Goal: Communication & Community: Answer question/provide support

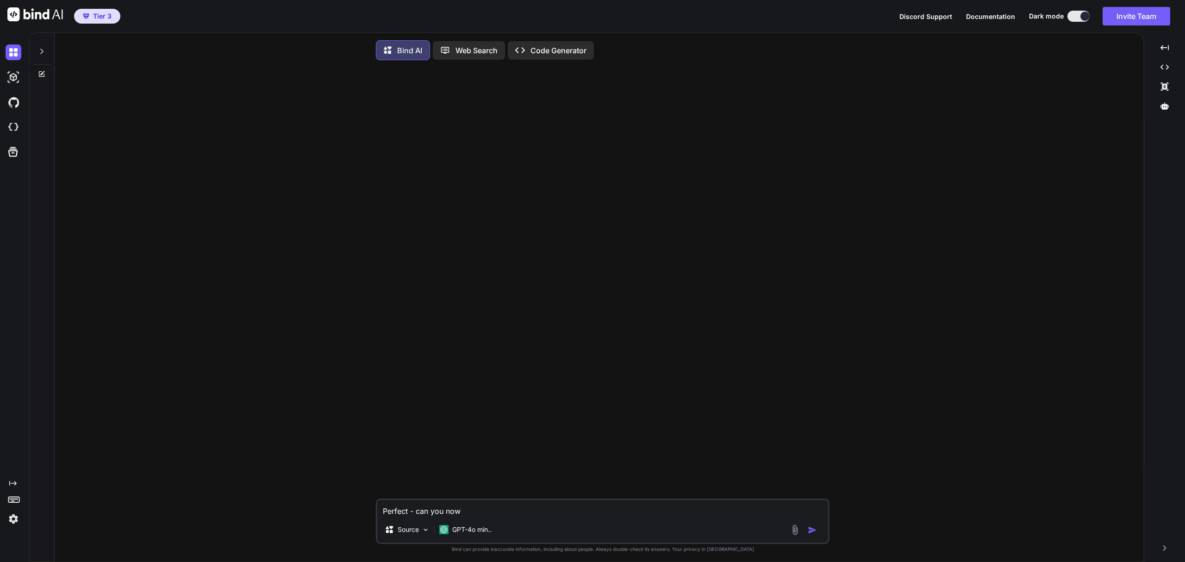
type textarea "x"
drag, startPoint x: 478, startPoint y: 513, endPoint x: 359, endPoint y: 506, distance: 118.7
click at [355, 421] on div "Perfect - can you now Source GPT-4o min.. Created with Bind Always check its an…" at bounding box center [603, 316] width 1082 height 496
type textarea "x"
click at [17, 128] on img at bounding box center [14, 127] width 16 height 16
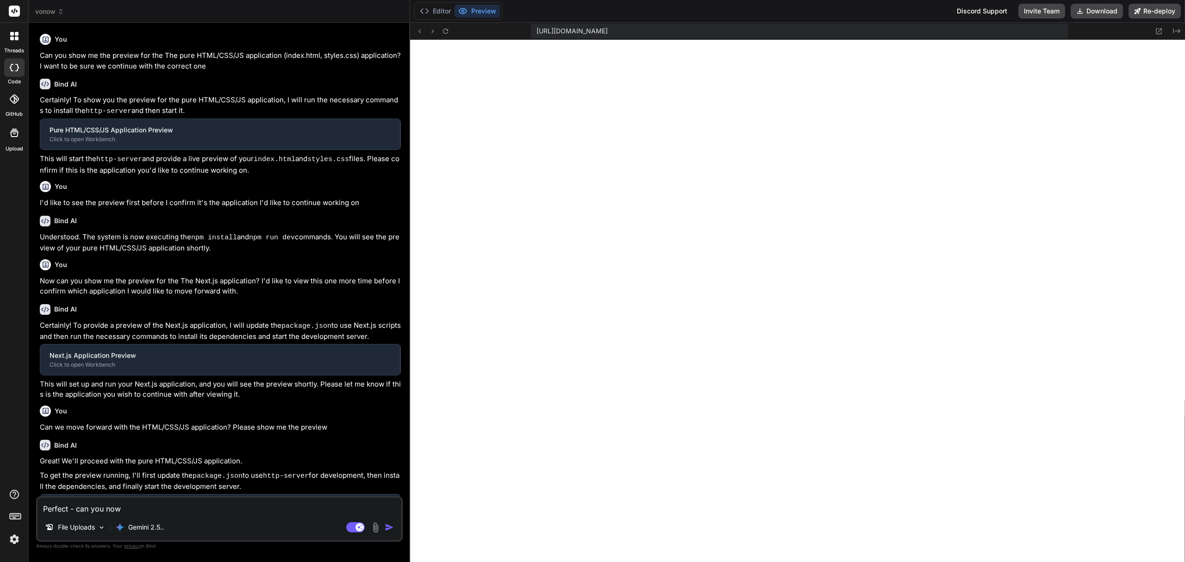
type textarea "x"
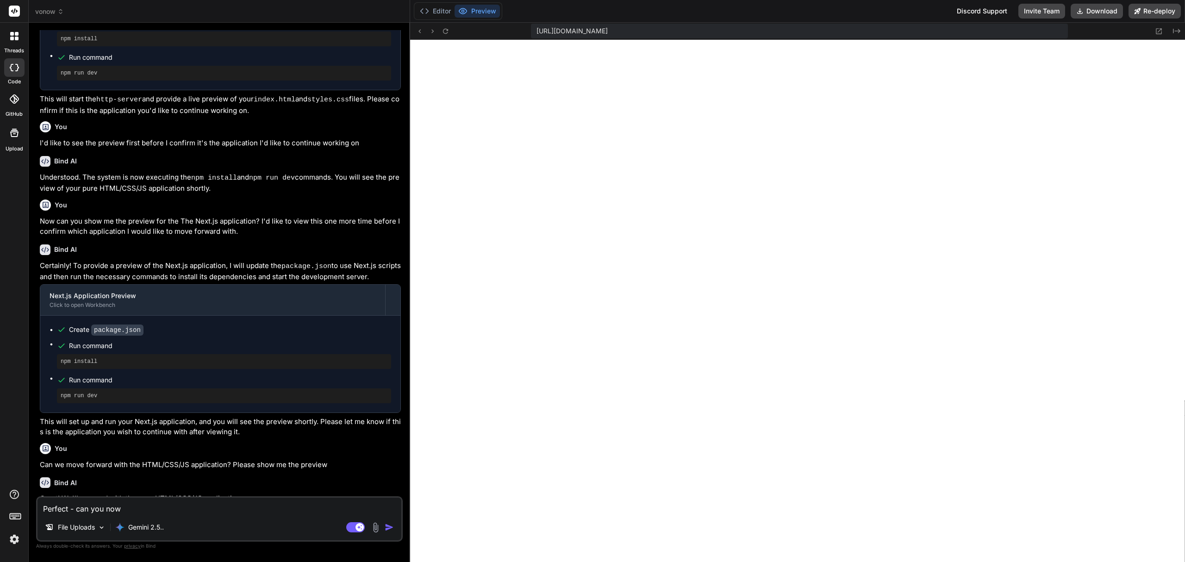
click at [218, 505] on textarea "Perfect - can you now" at bounding box center [219, 506] width 364 height 17
drag, startPoint x: 213, startPoint y: 507, endPoint x: 25, endPoint y: 500, distance: 189.0
click at [25, 500] on div "threads code GitHub Upload vonow Created with Pixso. Bind AI Web Search Created…" at bounding box center [592, 281] width 1185 height 562
type textarea "x"
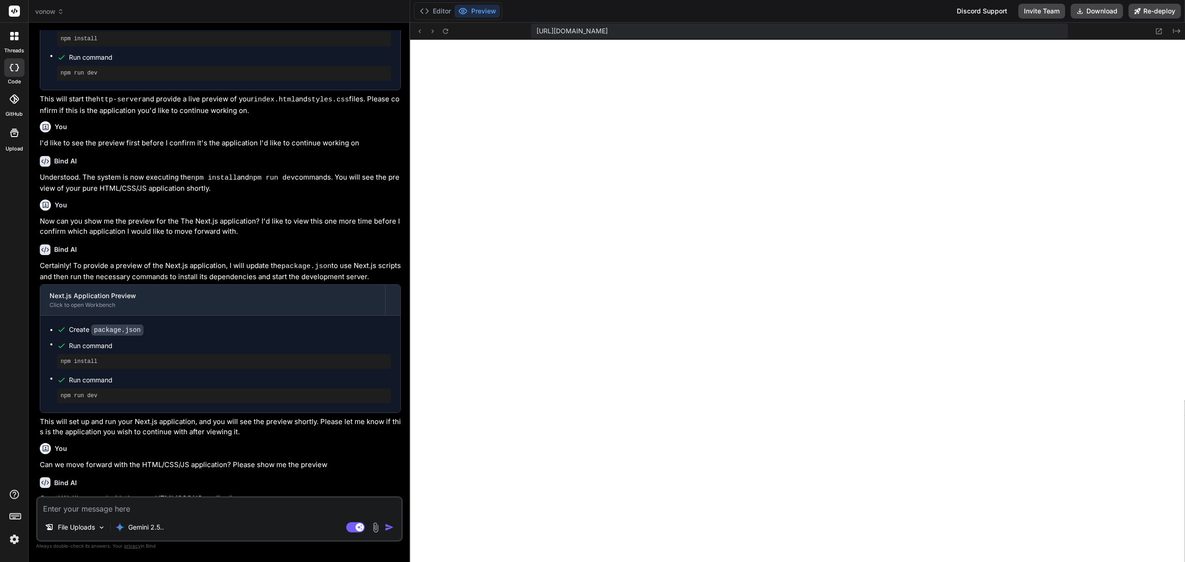
click at [143, 507] on textarea at bounding box center [219, 506] width 364 height 17
type textarea "O"
type textarea "x"
type textarea "On"
type textarea "x"
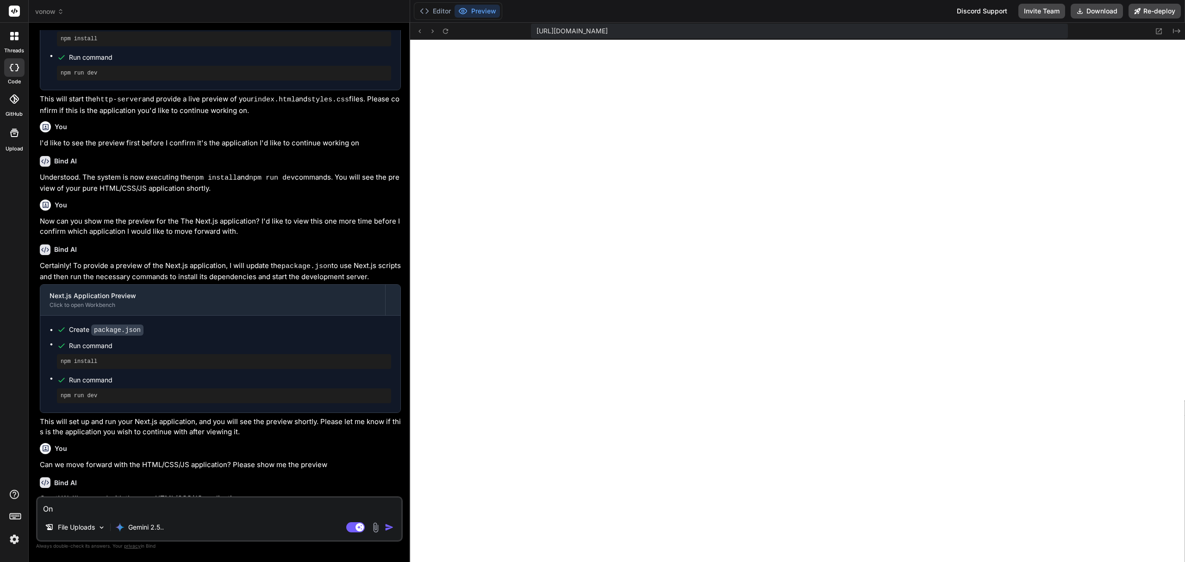
type textarea "On"
type textarea "x"
type textarea "On t"
type textarea "x"
type textarea "On th"
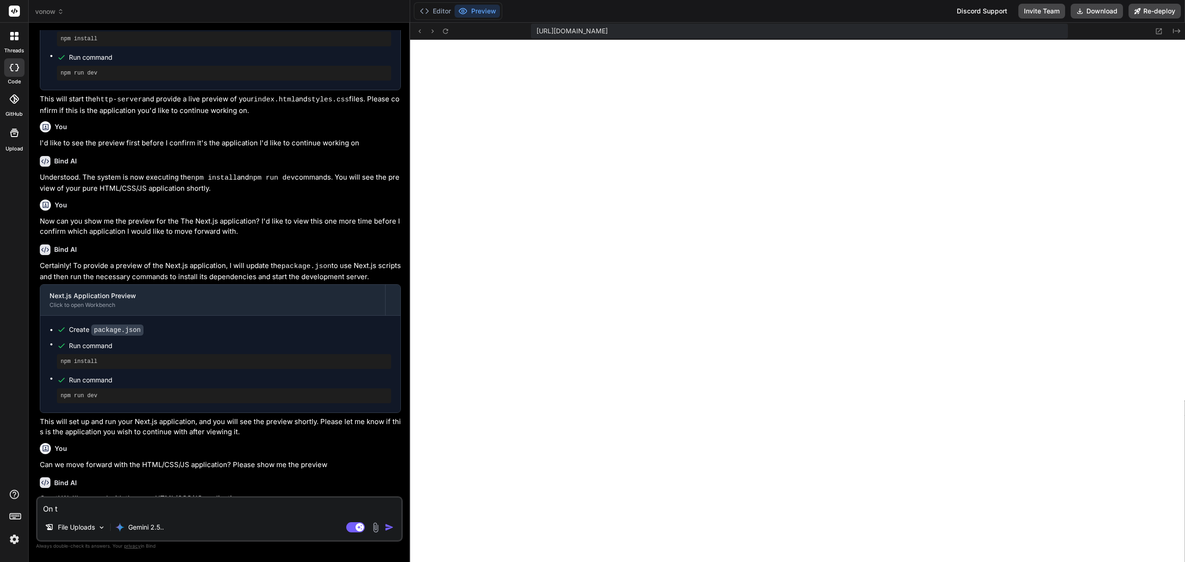
type textarea "x"
type textarea "On the"
type textarea "x"
type textarea "On the"
type textarea "x"
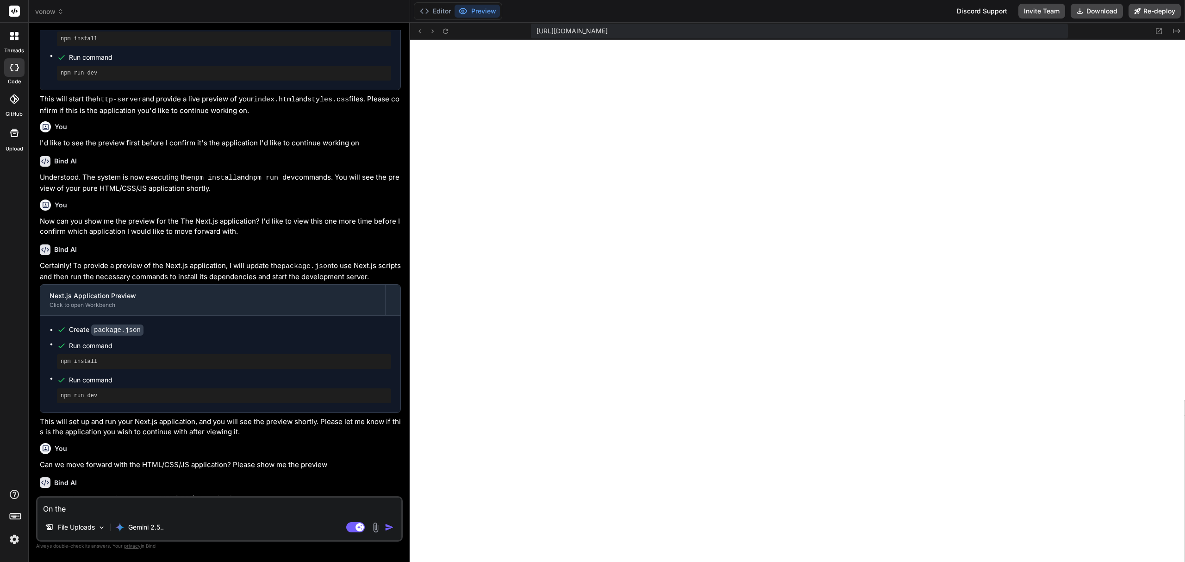
type textarea "On the"
type textarea "x"
type textarea "On th"
type textarea "x"
type textarea "On t"
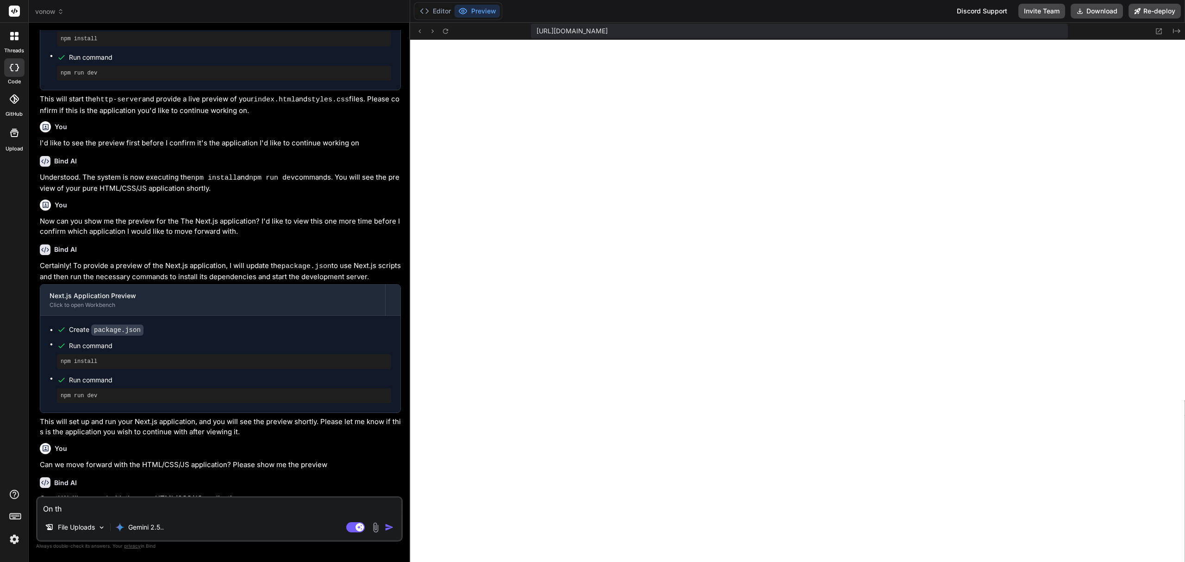
type textarea "x"
type textarea "On"
type textarea "x"
type textarea "On"
type textarea "x"
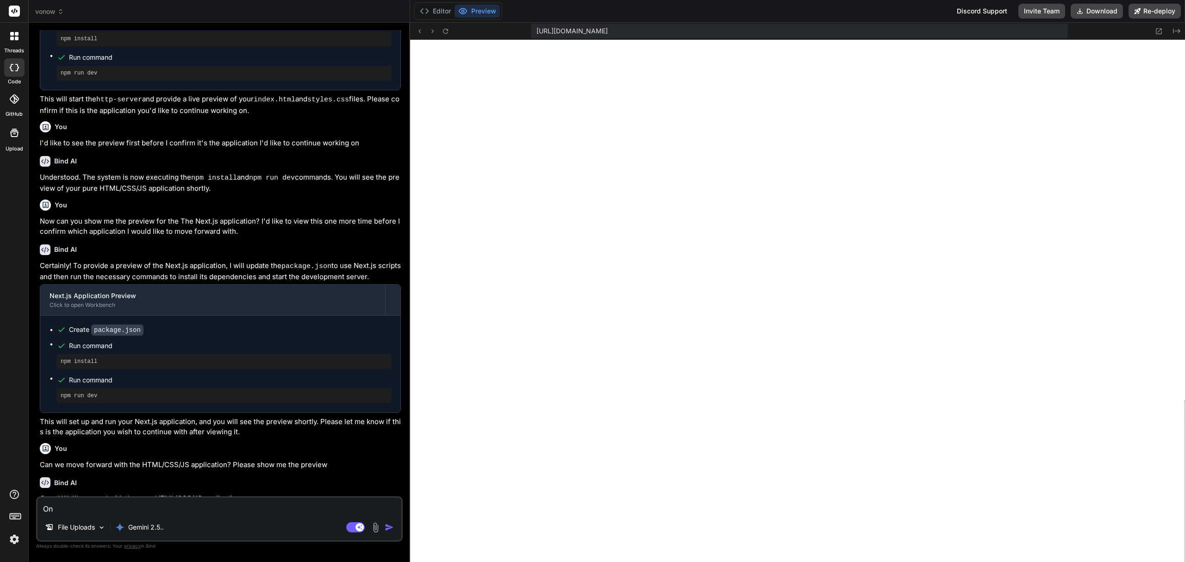
type textarea "O"
type textarea "x"
type textarea "P"
type textarea "x"
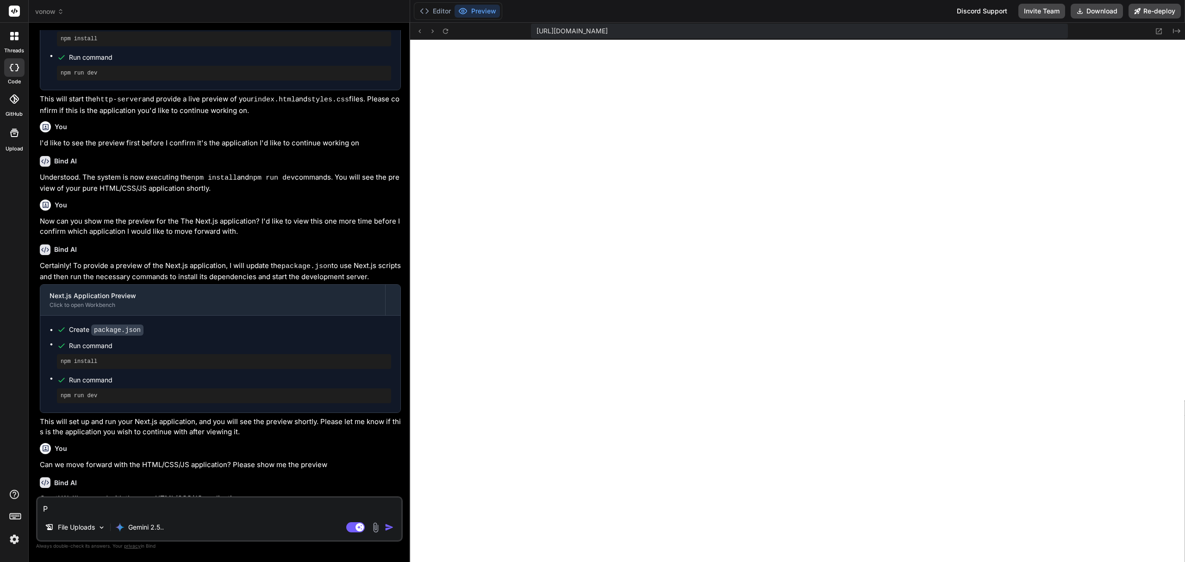
type textarea "Pl"
type textarea "x"
type textarea "Ple"
type textarea "x"
type textarea "Plea"
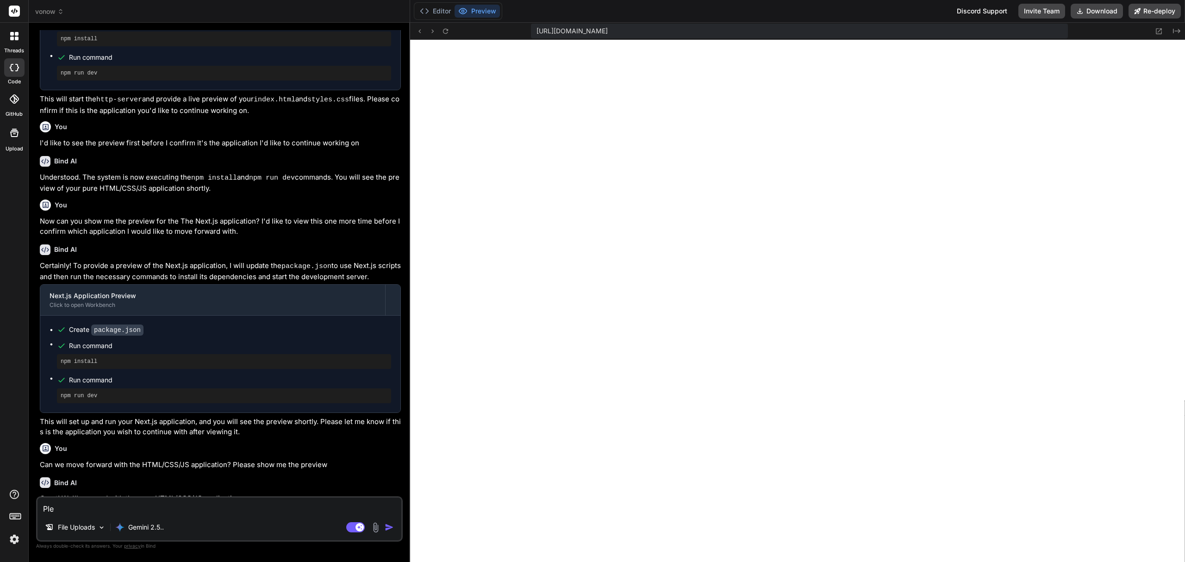
type textarea "x"
type textarea "Pleas"
type textarea "x"
type textarea "Please"
type textarea "x"
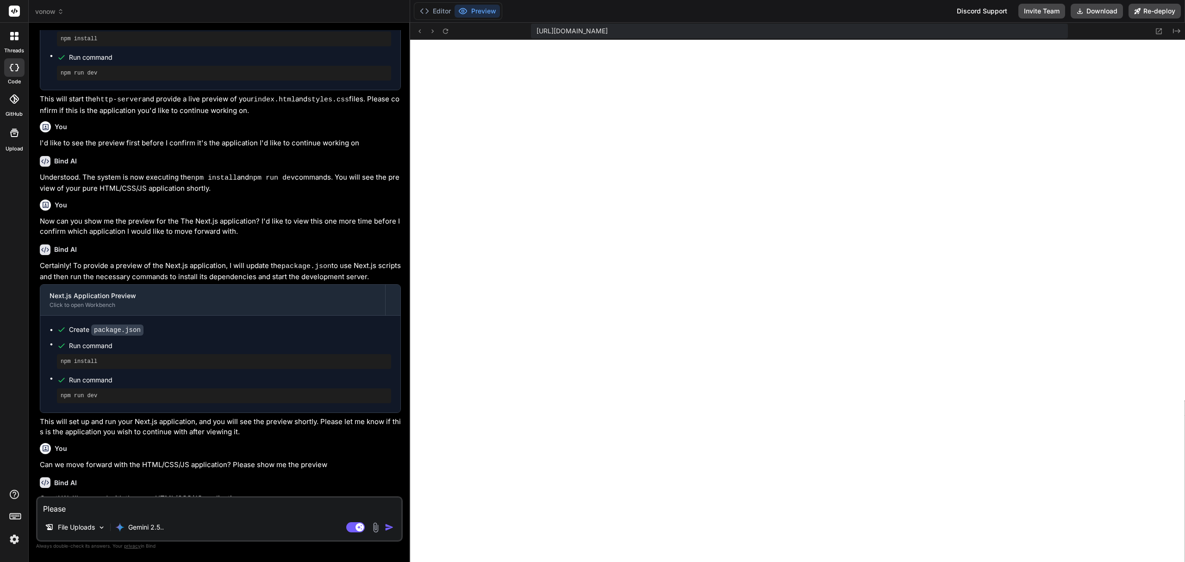
type textarea "Please"
type textarea "x"
type textarea "Please a"
type textarea "x"
type textarea "Please ad"
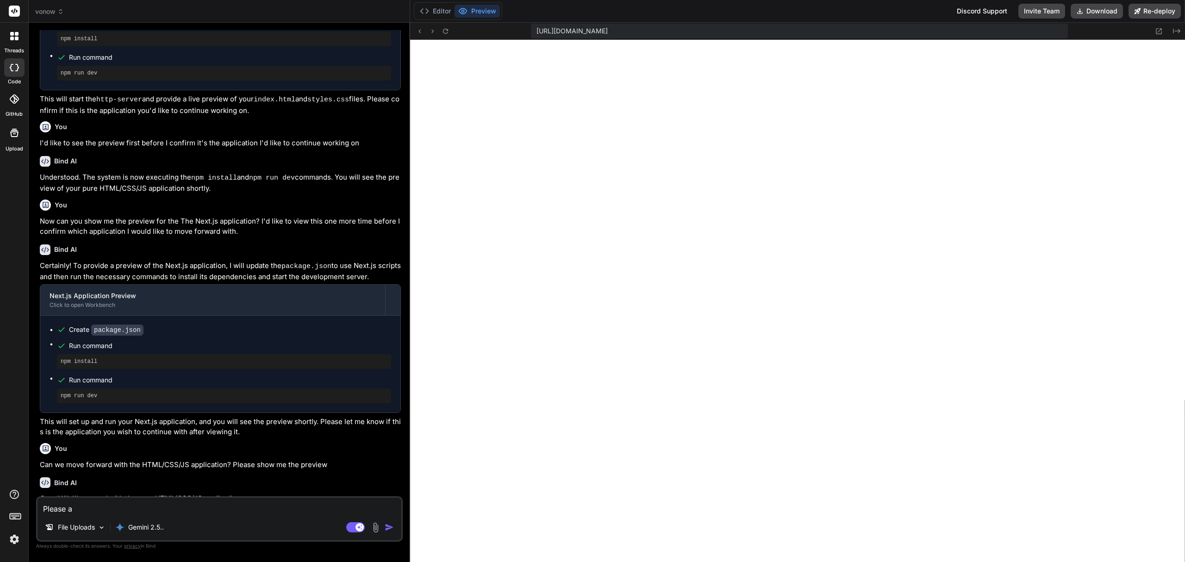
type textarea "x"
type textarea "Please add"
type textarea "x"
type textarea "Please add"
type textarea "x"
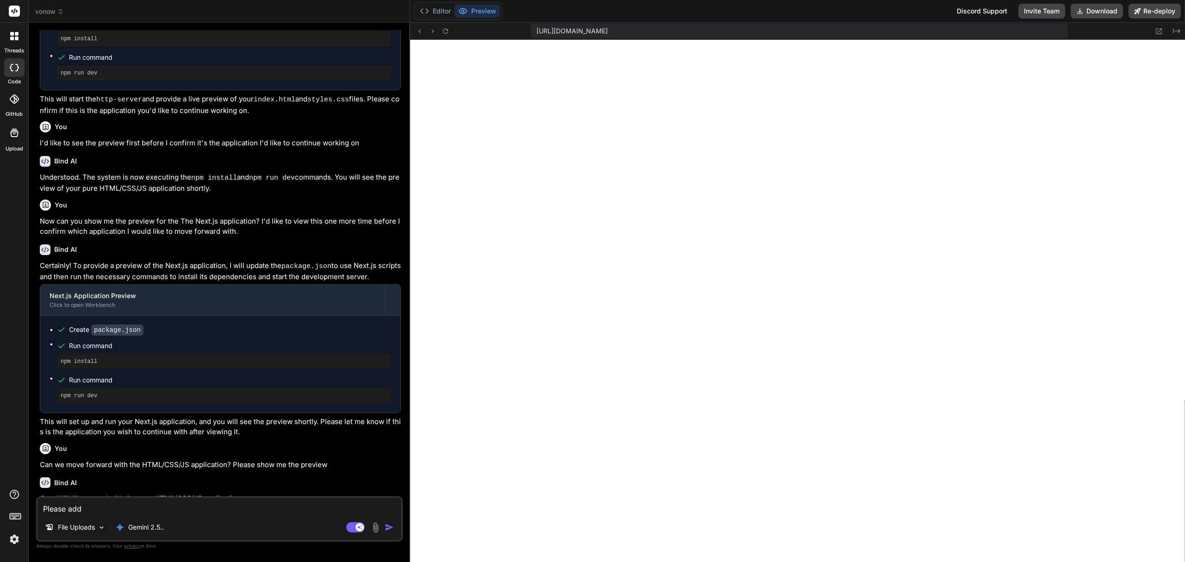
type textarea "Please add ""
type textarea "x"
type textarea "Please add "V"
type textarea "x"
type textarea "Please add "Vi"
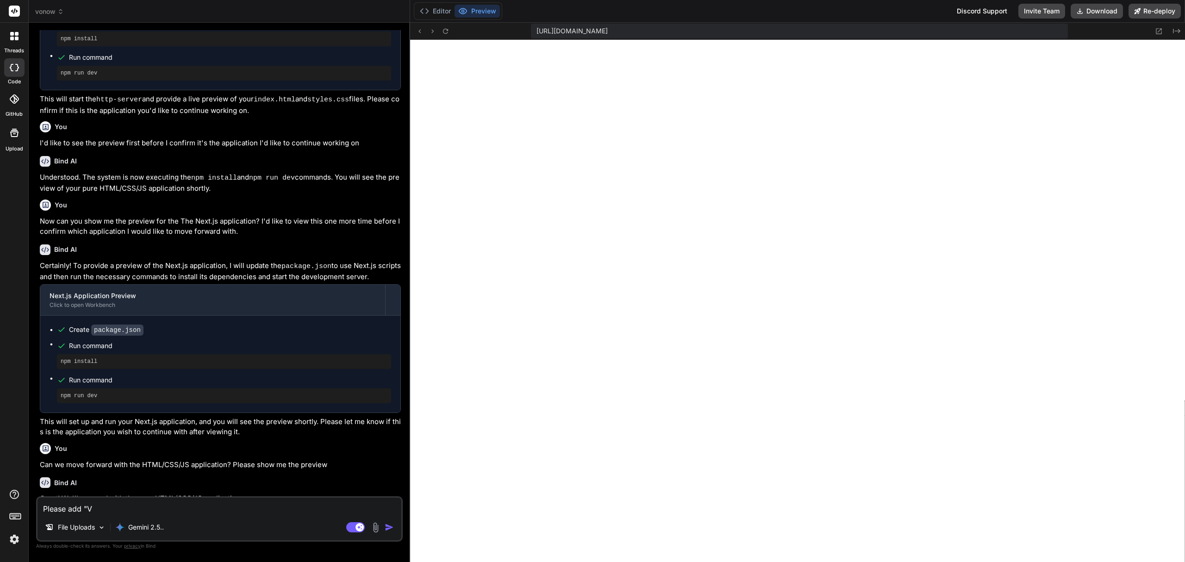
type textarea "x"
type textarea "Please add "Vid"
type textarea "x"
type textarea "Please add "Vido"
type textarea "x"
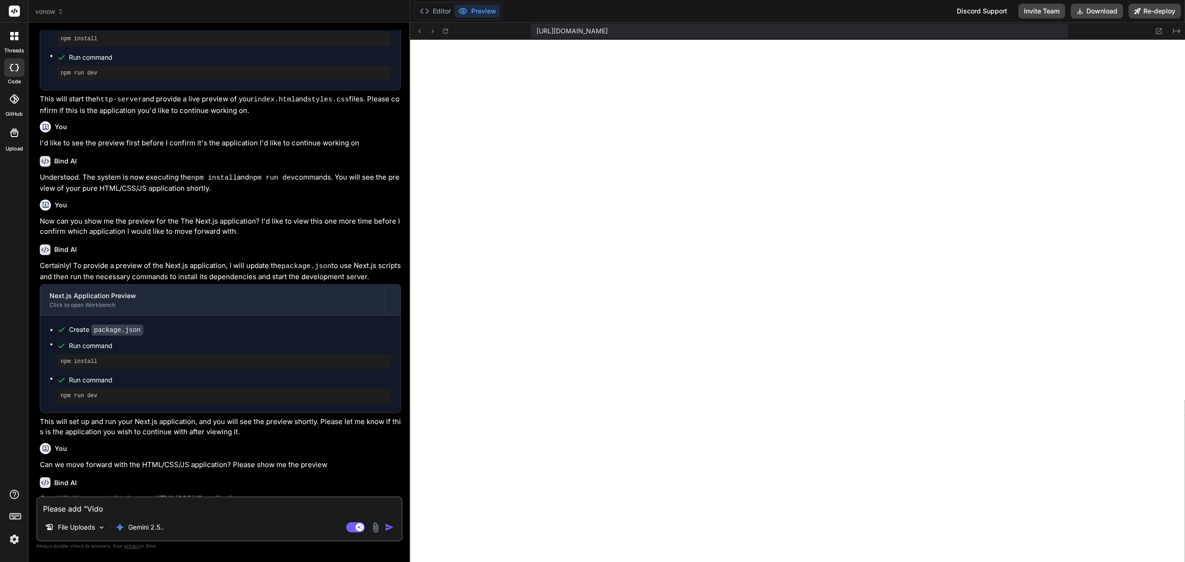
type textarea "Please add "Vid"
type textarea "x"
type textarea "Please add "Vide"
type textarea "x"
type textarea "Please add "Video"
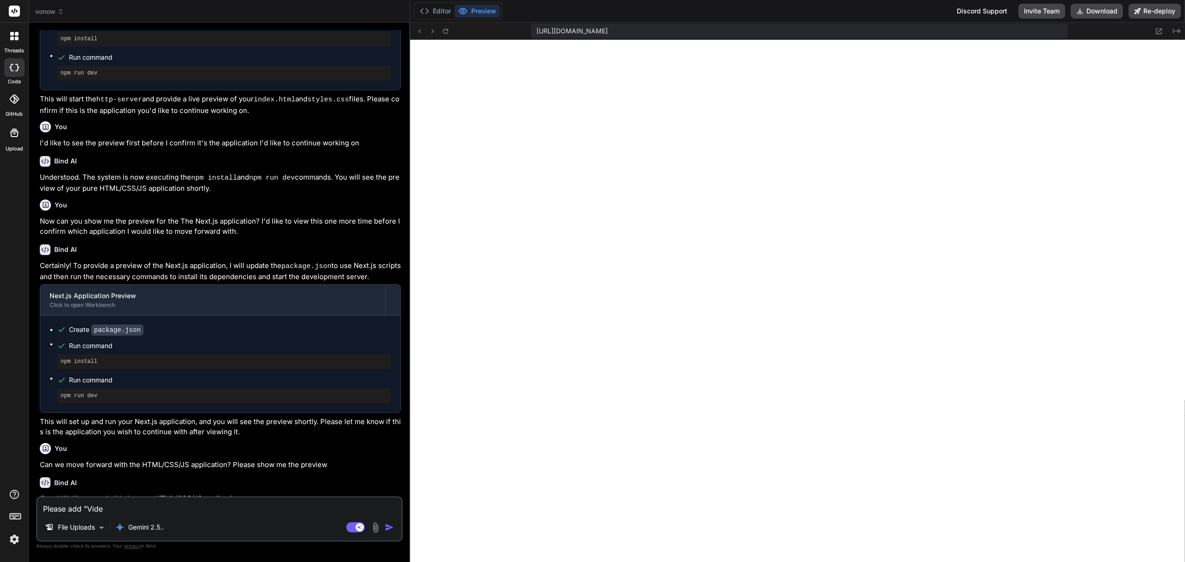
type textarea "x"
type textarea "Please add "Video"
type textarea "x"
type textarea "Please add "Video g"
type textarea "x"
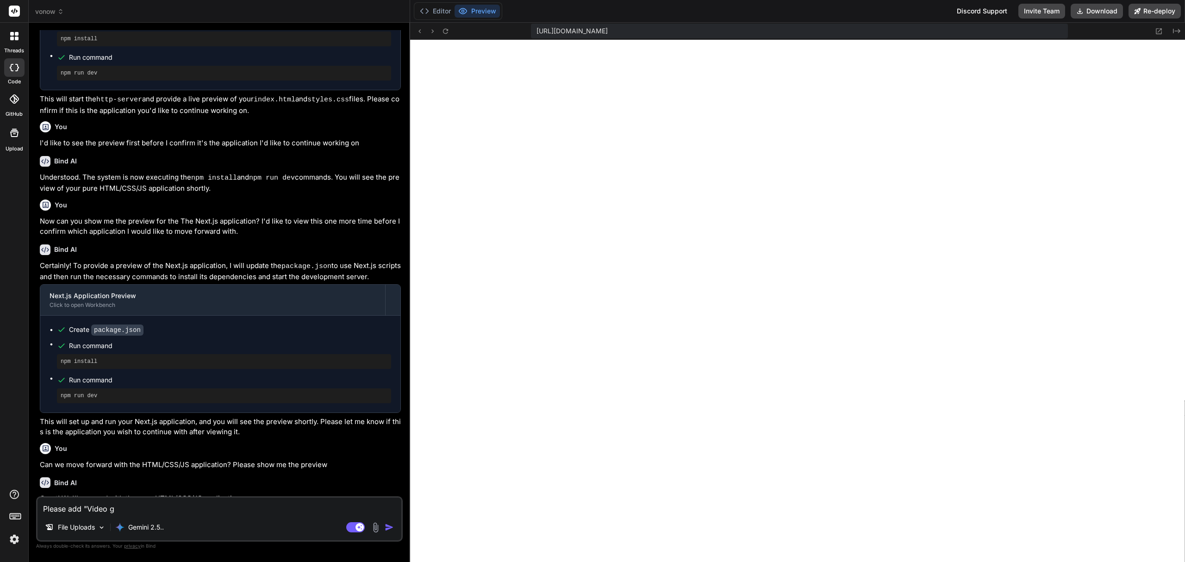
type textarea "Please add "Video"
type textarea "x"
type textarea "Please add "Video g"
type textarea "x"
type textarea "Please add "Video ga"
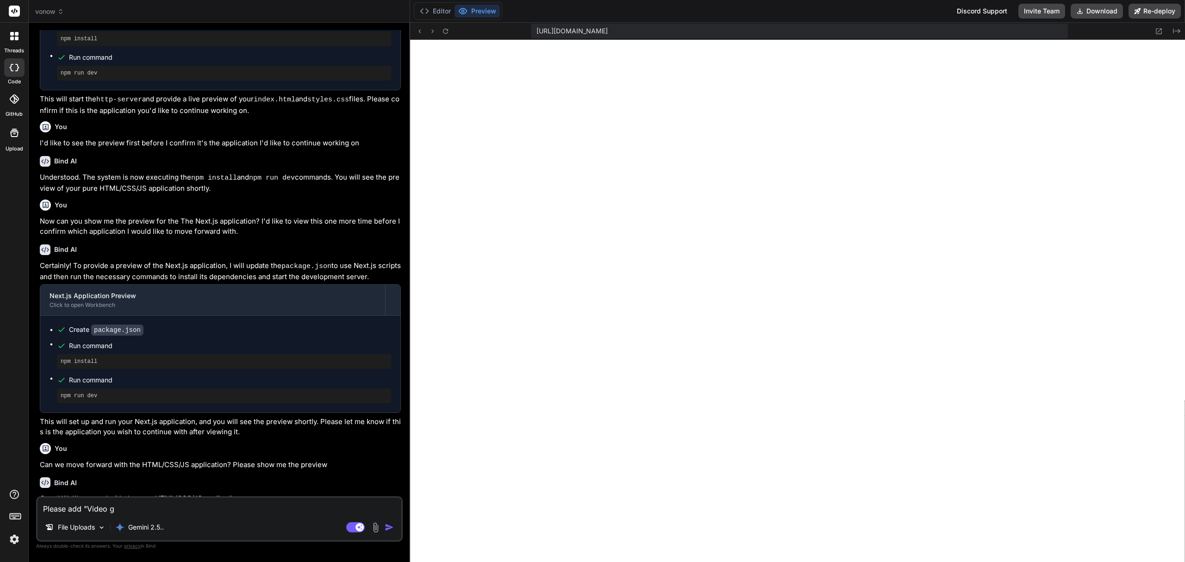
type textarea "x"
type textarea "Please add "Video gam"
type textarea "x"
type textarea "Please add "Video ga"
type textarea "x"
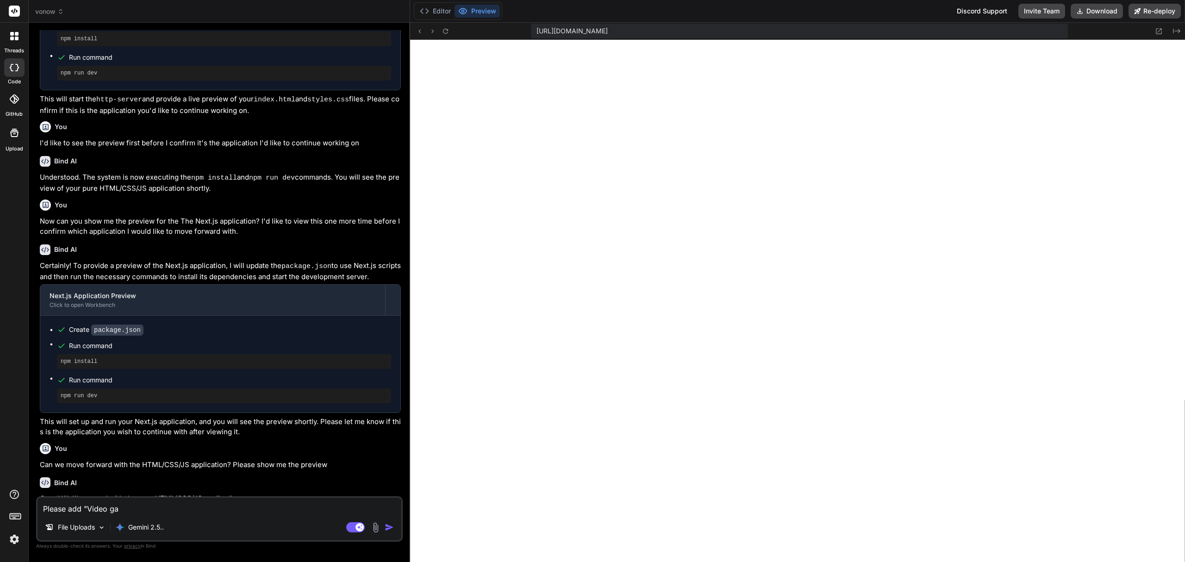
type textarea "Please add "Video g"
type textarea "x"
type textarea "Please add "Video"
type textarea "x"
type textarea "Please add "Video G"
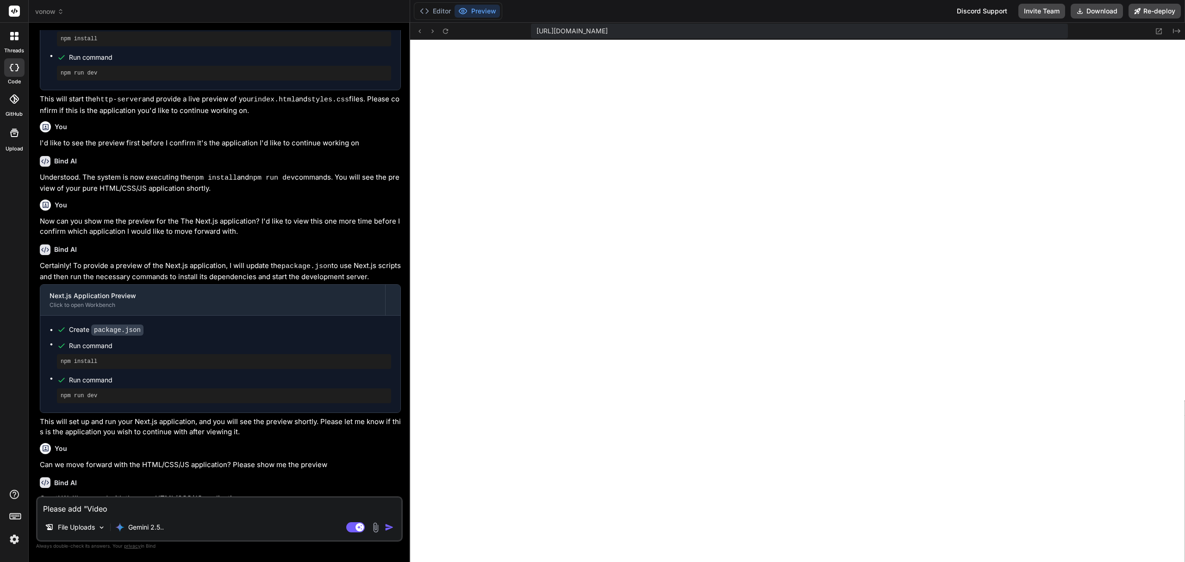
type textarea "x"
type textarea "Please add "Video Ga"
type textarea "x"
type textarea "Please add "Video Gam"
type textarea "x"
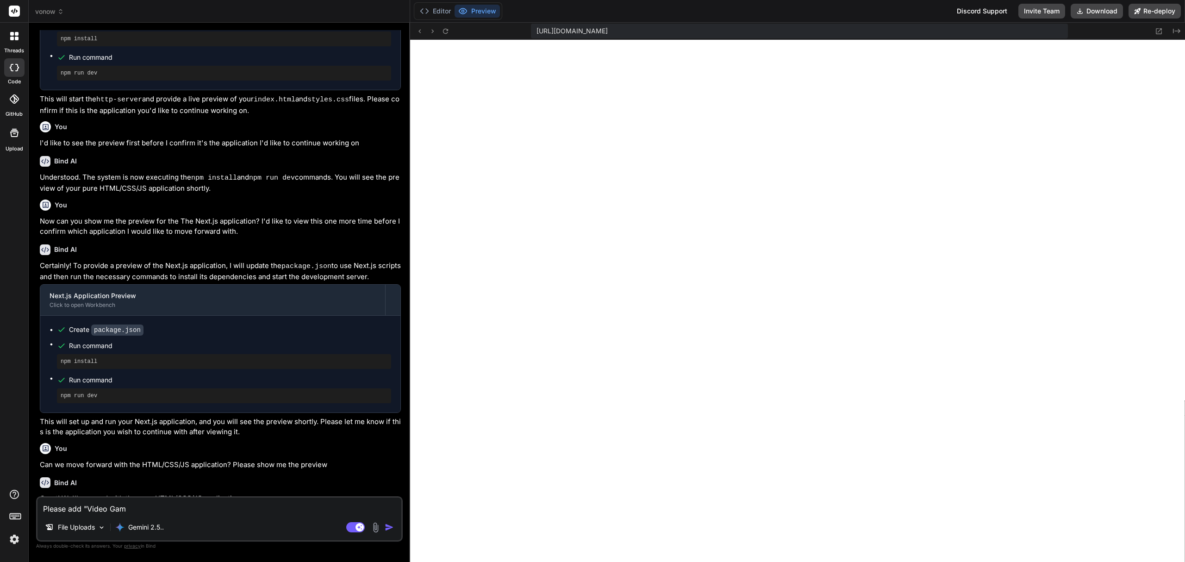
type textarea "Please add "Video Game"
type textarea "x"
type textarea "Please add "Video Games"
type textarea "x"
type textarea "Please add "Video Games""
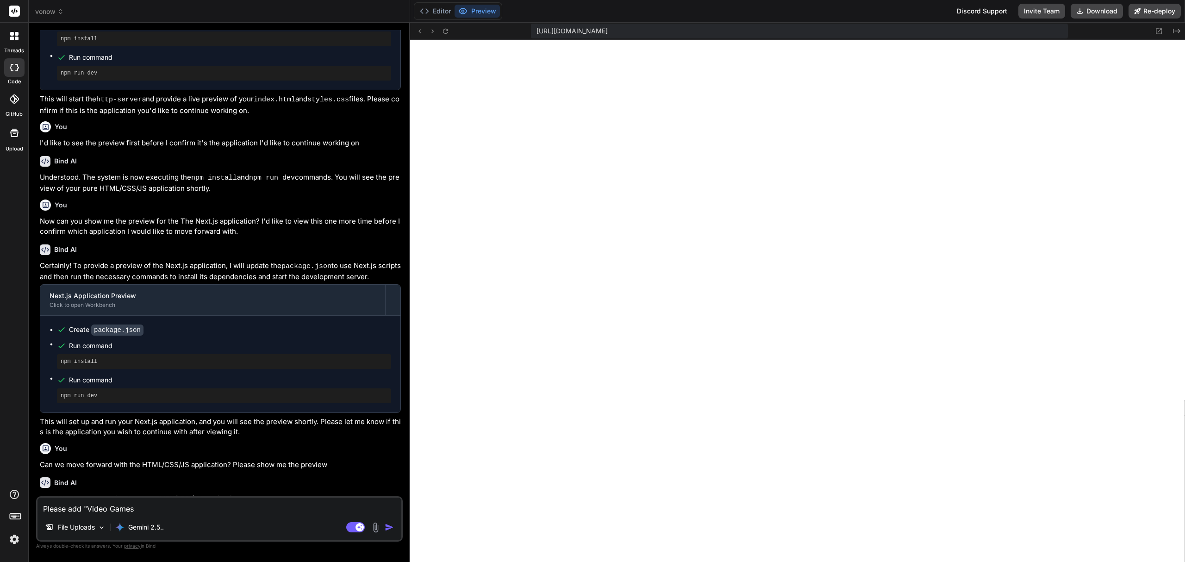
type textarea "x"
type textarea "Please add "Video Games""
type textarea "x"
type textarea "Please add "Video Games" a"
type textarea "x"
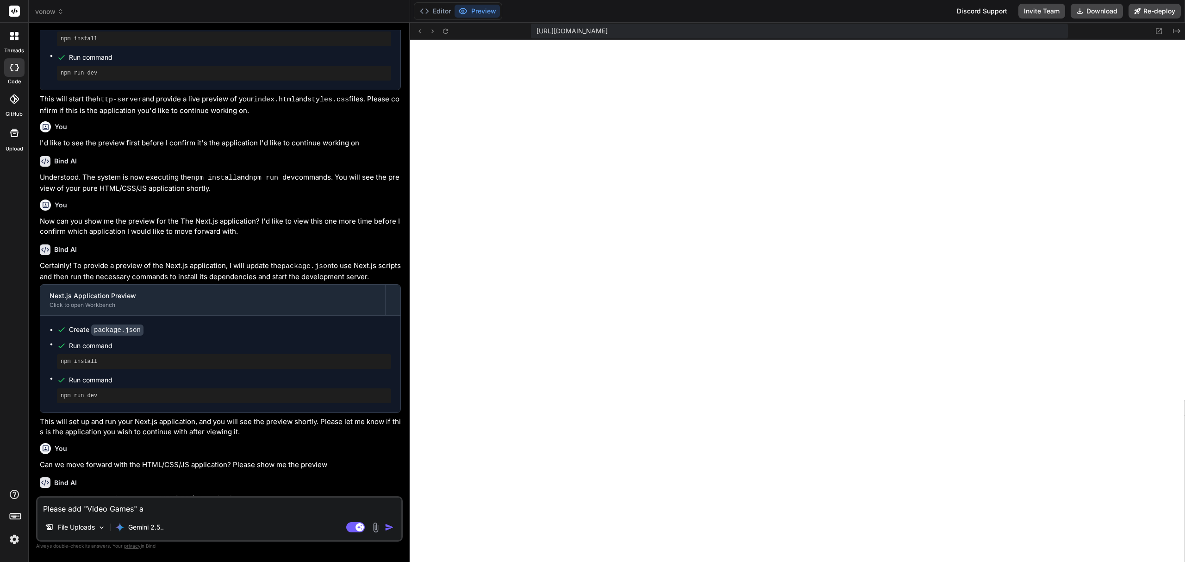
type textarea "Please add "Video Games" an"
type textarea "x"
type textarea "Please add "Video Games" and"
type textarea "x"
type textarea "Please add "Video Games" and"
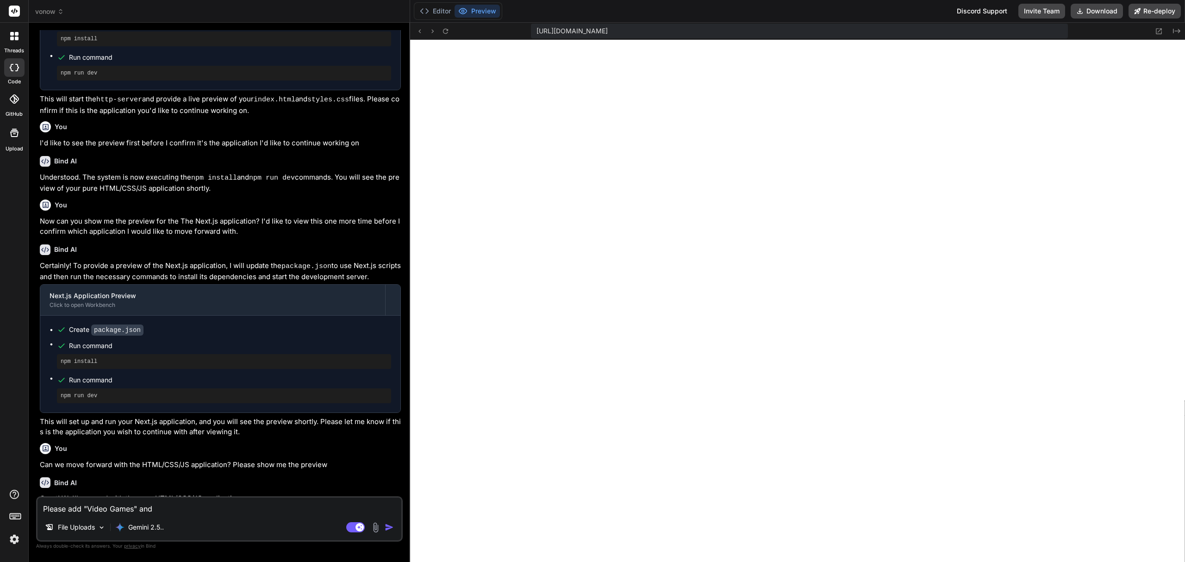
type textarea "x"
type textarea "Please add "Video Games" and ""
type textarea "x"
paste textarea "IVR / Telephony"
type textarea "Please add "Video Games" and "IVR / Telephony"
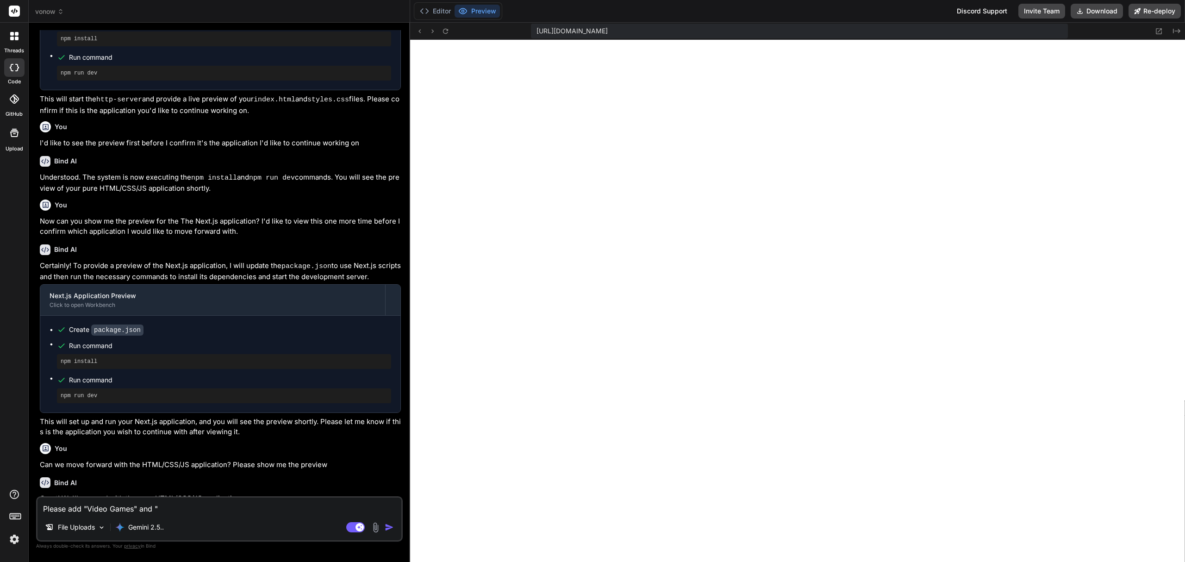
type textarea "x"
type textarea "Please add "Video Games" and "IVR / Telephony""
type textarea "x"
type textarea "Please add "Video Games" and "IVR / Telephony""
type textarea "x"
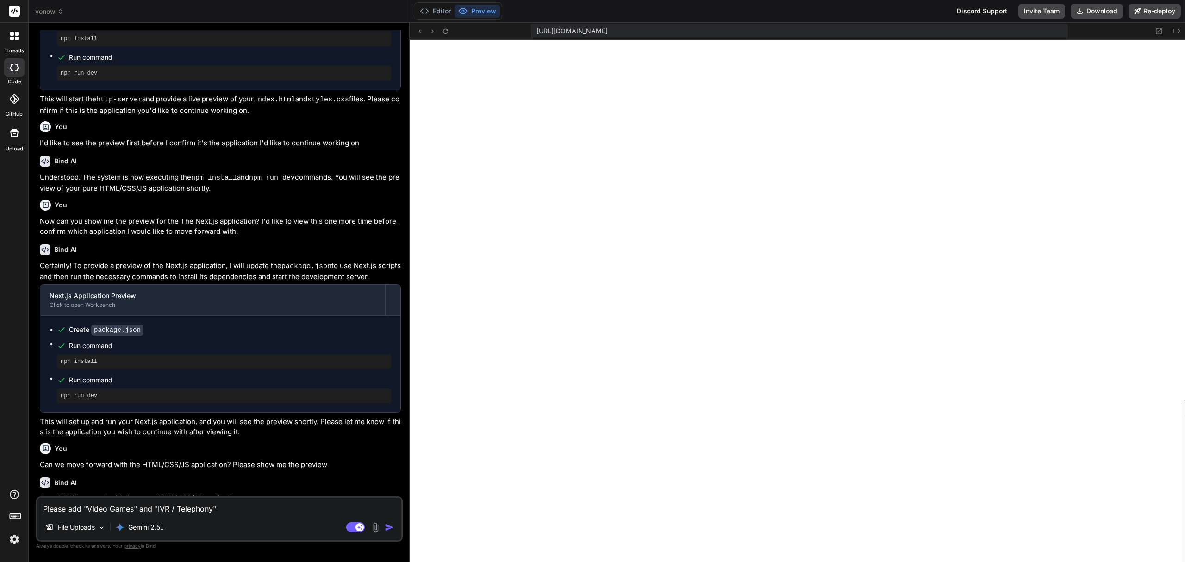
type textarea "Please add "Video Games" and "IVR / Telephony" a"
type textarea "x"
type textarea "Please add "Video Games" and "IVR / Telephony" as"
type textarea "x"
type textarea "Please add "Video Games" and "IVR / Telephony" as"
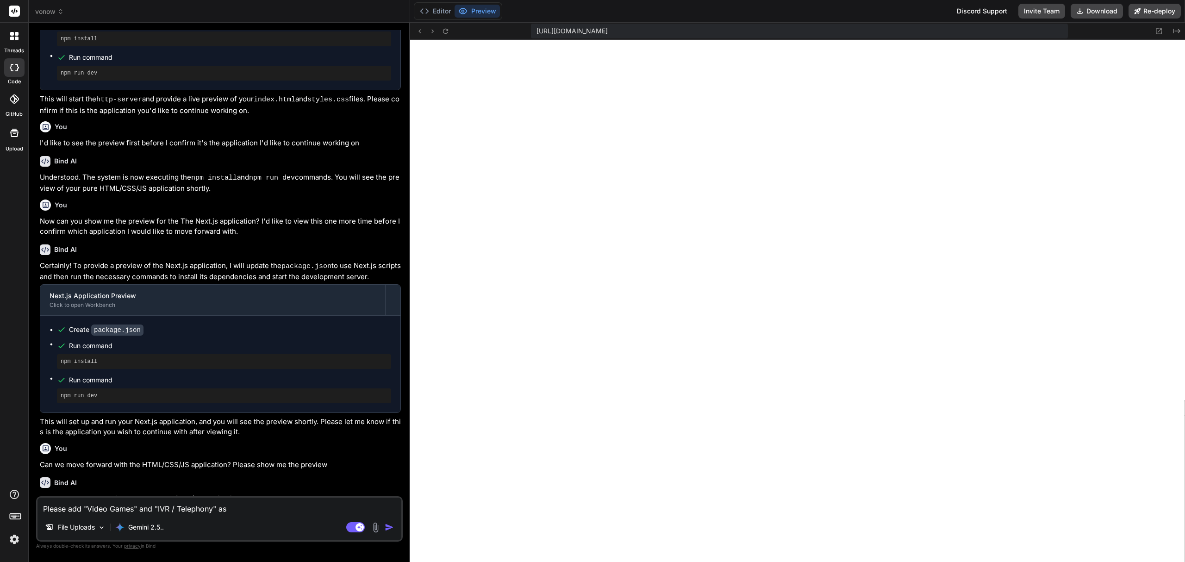
type textarea "x"
type textarea "Please add "Video Games" and "IVR / Telephony" as t"
type textarea "x"
type textarea "Please add "Video Games" and "IVR / Telephony" as tw"
type textarea "x"
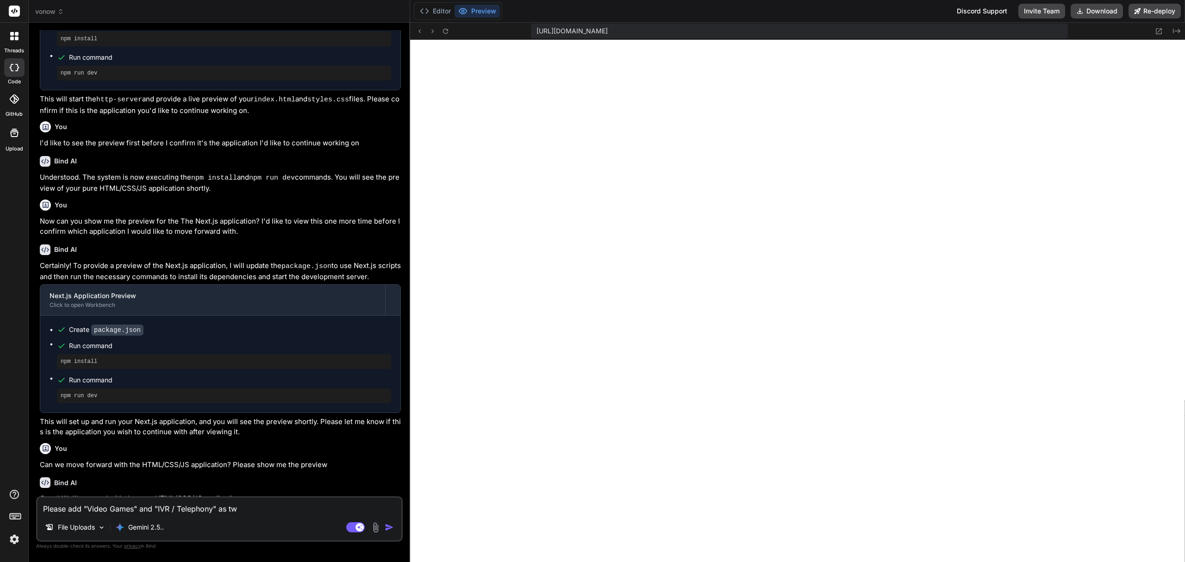
type textarea "Please add "Video Games" and "IVR / Telephony" as two"
type textarea "x"
type textarea "Please add "Video Games" and "IVR / Telephony" as two"
type textarea "x"
type textarea "Please add "Video Games" and "IVR / Telephony" as two m"
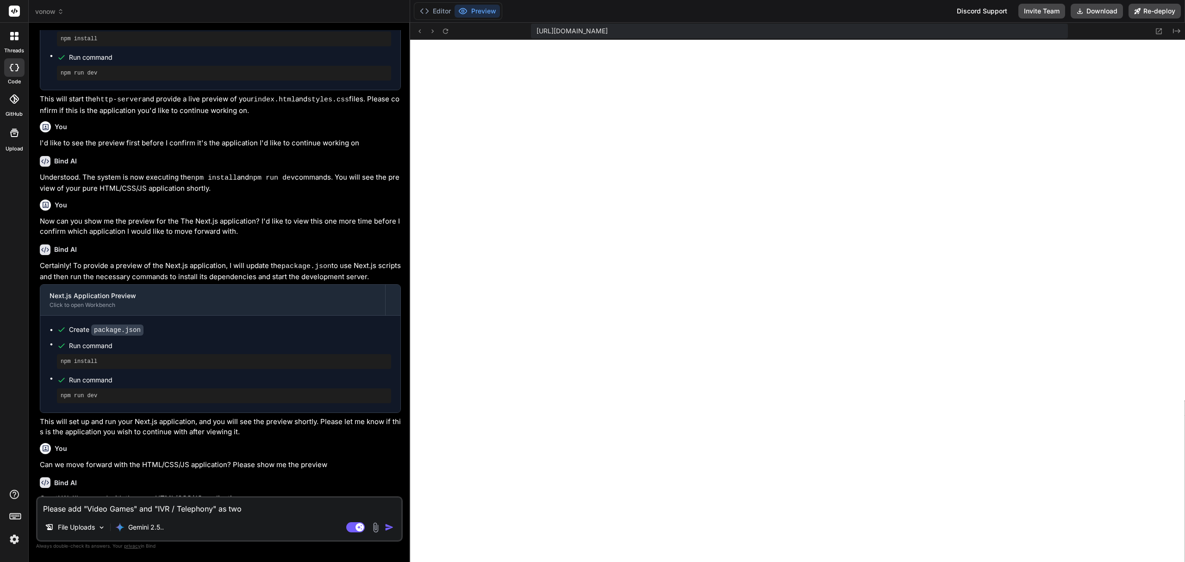
type textarea "x"
type textarea "Please add "Video Games" and "IVR / Telephony" as two mo"
type textarea "x"
type textarea "Please add "Video Games" and "IVR / Telephony" as two mor"
type textarea "x"
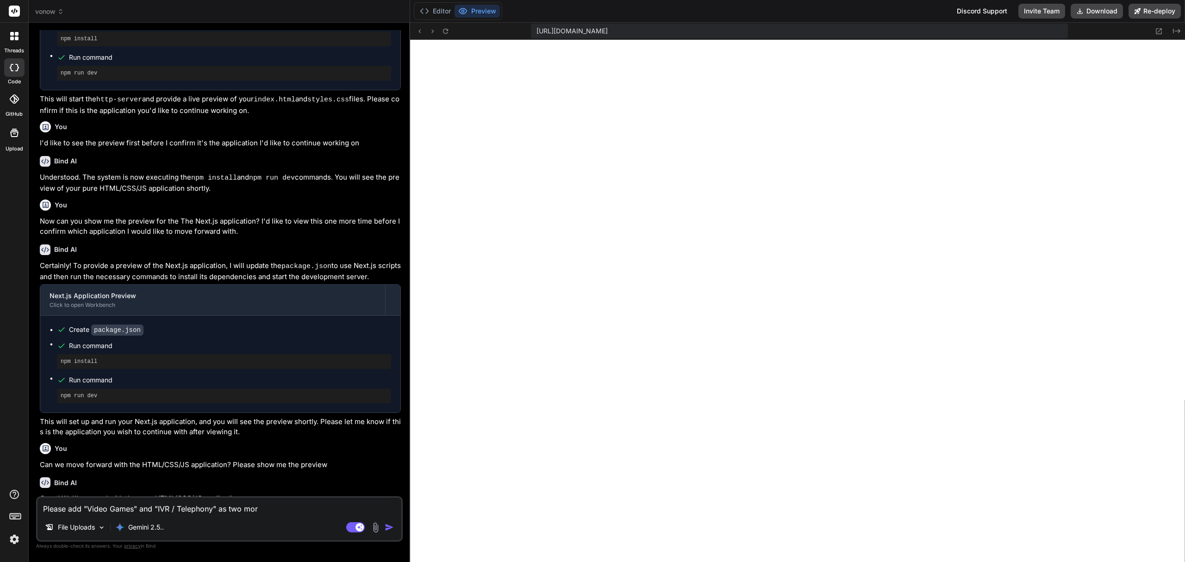
type textarea "Please add "Video Games" and "IVR / Telephony" as two more"
type textarea "x"
type textarea "Please add "Video Games" and "IVR / Telephony" as two more"
type textarea "x"
type textarea "Please add "Video Games" and "IVR / Telephony" as two more g"
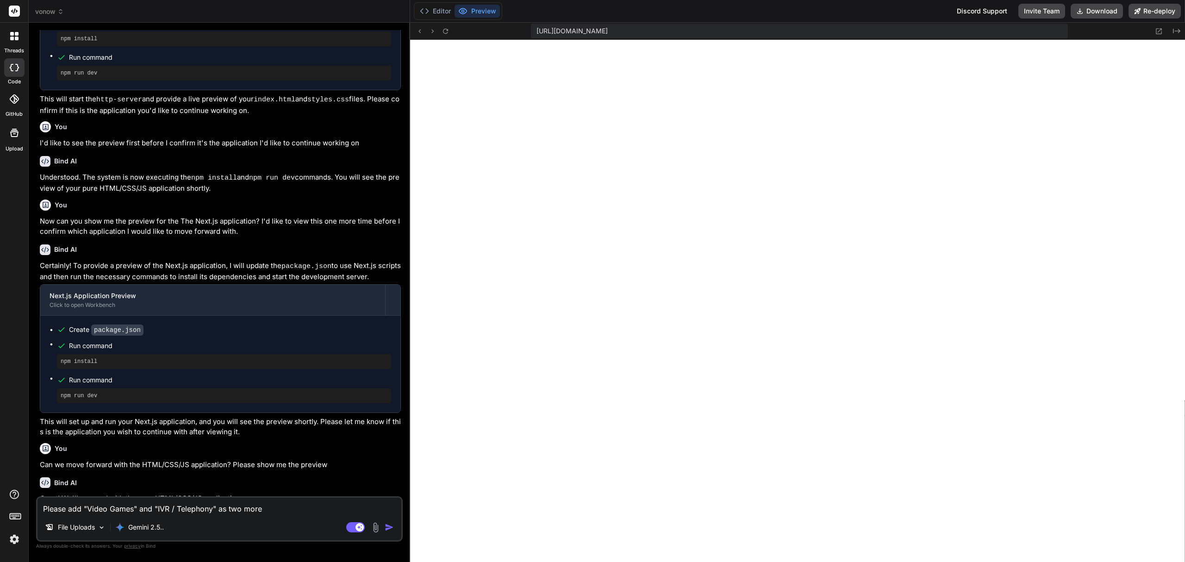
type textarea "x"
type textarea "Please add "Video Games" and "IVR / Telephony" as two more gn"
type textarea "x"
type textarea "Please add "Video Games" and "IVR / Telephony" as two more g"
type textarea "x"
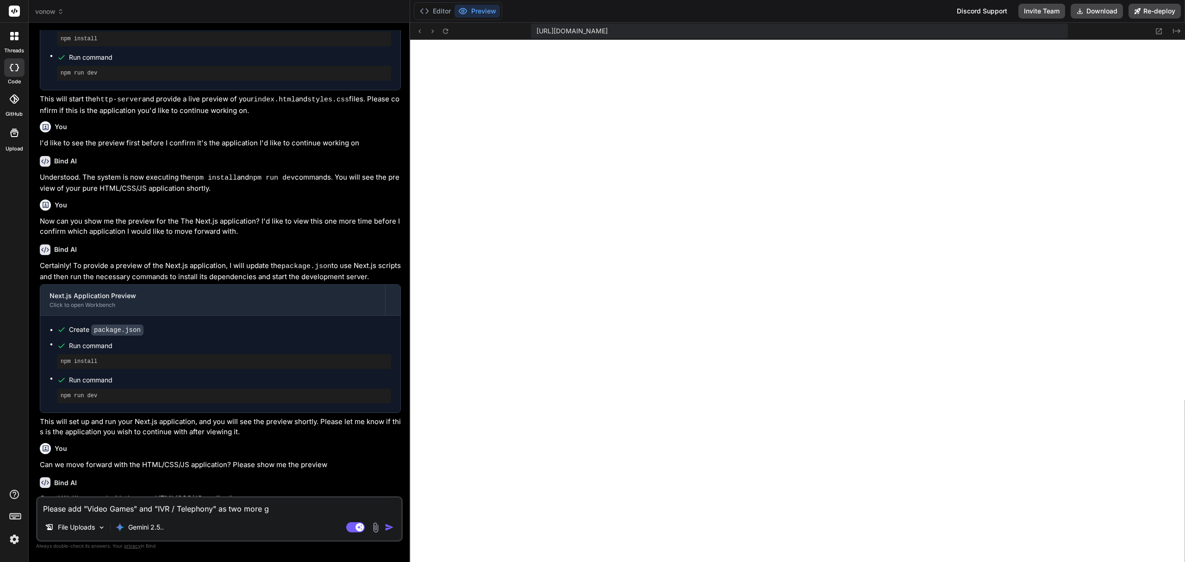
type textarea "Please add "Video Games" and "IVR / Telephony" as two more ge"
type textarea "x"
type textarea "Please add "Video Games" and "IVR / Telephony" as two more gen"
type textarea "x"
type textarea "Please add "Video Games" and "IVR / Telephony" as two more genr"
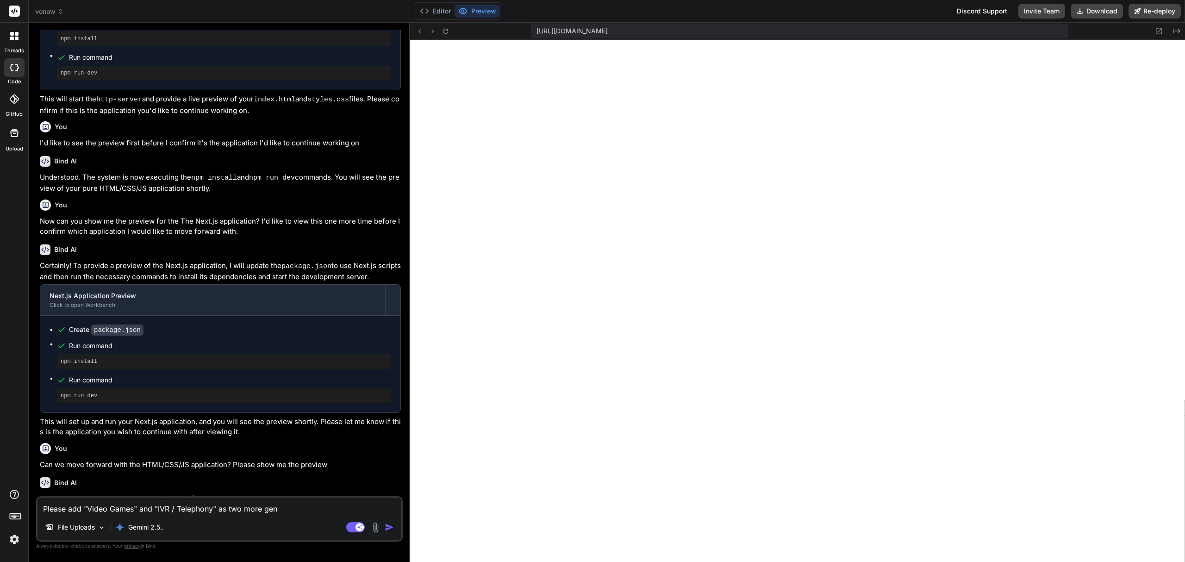
type textarea "x"
type textarea "Please add "Video Games" and "IVR / Telephony" as two more genre"
type textarea "x"
type textarea "Please add "Video Games" and "IVR / Telephony" as two more genre"
type textarea "x"
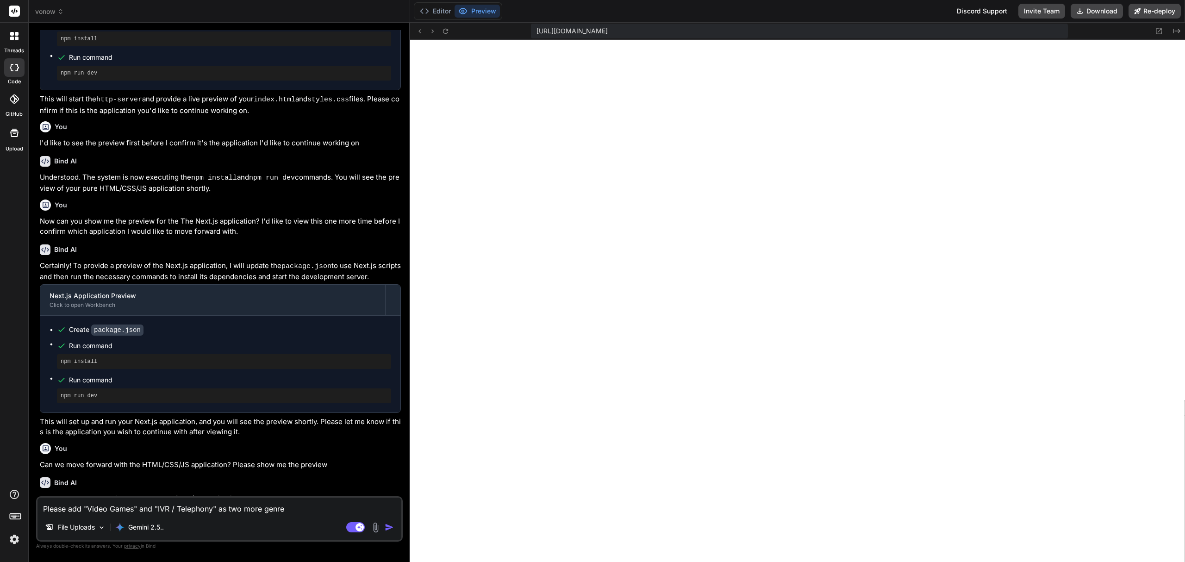
type textarea "Please add "Video Games" and "IVR / Telephony" as two more genre t"
type textarea "x"
type textarea "Please add "Video Games" and "IVR / Telephony" as two more genre ty"
type textarea "x"
type textarea "Please add "Video Games" and "IVR / Telephony" as two more genre typ"
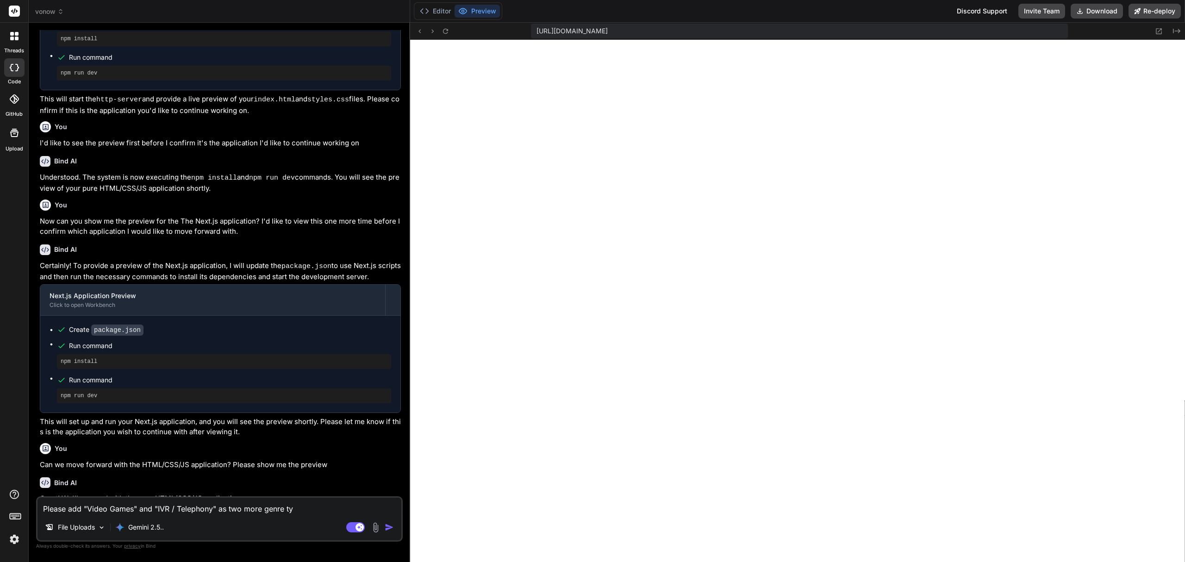
type textarea "x"
type textarea "Please add "Video Games" and "IVR / Telephony" as two more genre type"
type textarea "x"
type textarea "Please add "Video Games" and "IVR / Telephony" as two more genre types"
type textarea "x"
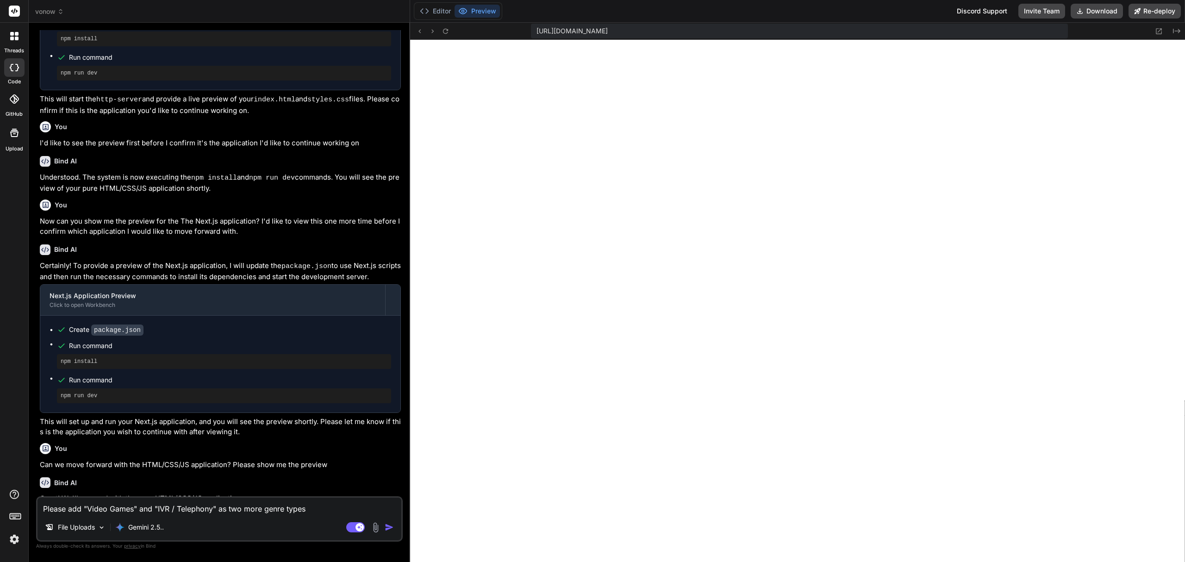
type textarea "Please add "Video Games" and "IVR / Telephony" as two more genre types"
type textarea "x"
type textarea "Please add "Video Games" and "IVR / Telephony" as two more genre types n"
type textarea "x"
type textarea "Please add "Video Games" and "IVR / Telephony" as two more genre types ne"
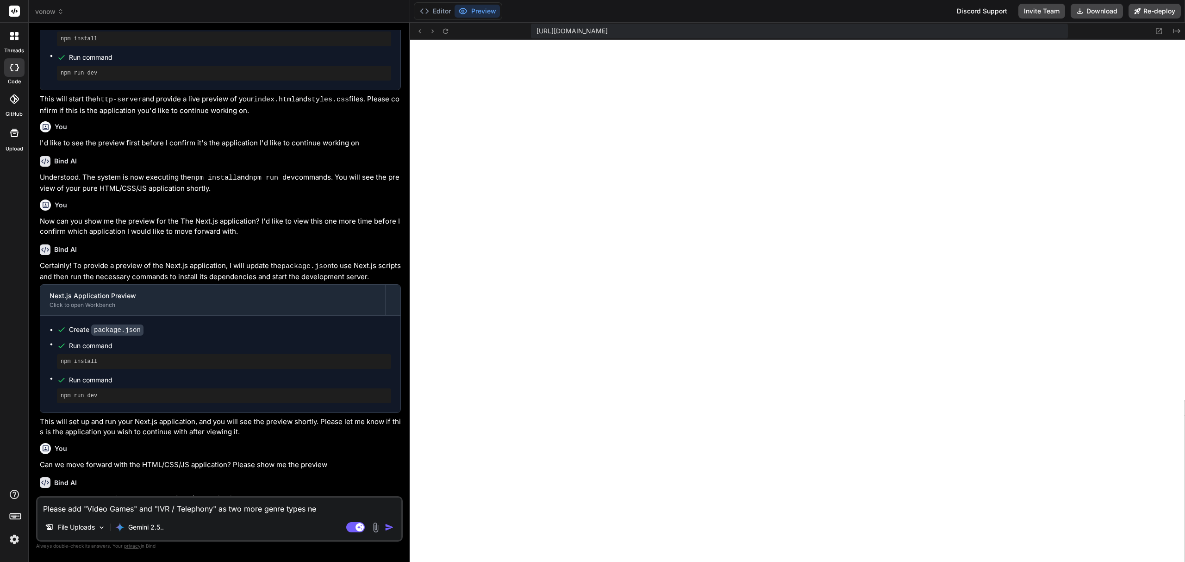
type textarea "x"
type textarea "Please add "Video Games" and "IVR / Telephony" as two more genre types nex"
type textarea "x"
type textarea "Please add "Video Games" and "IVR / Telephony" as two more genre types next"
type textarea "x"
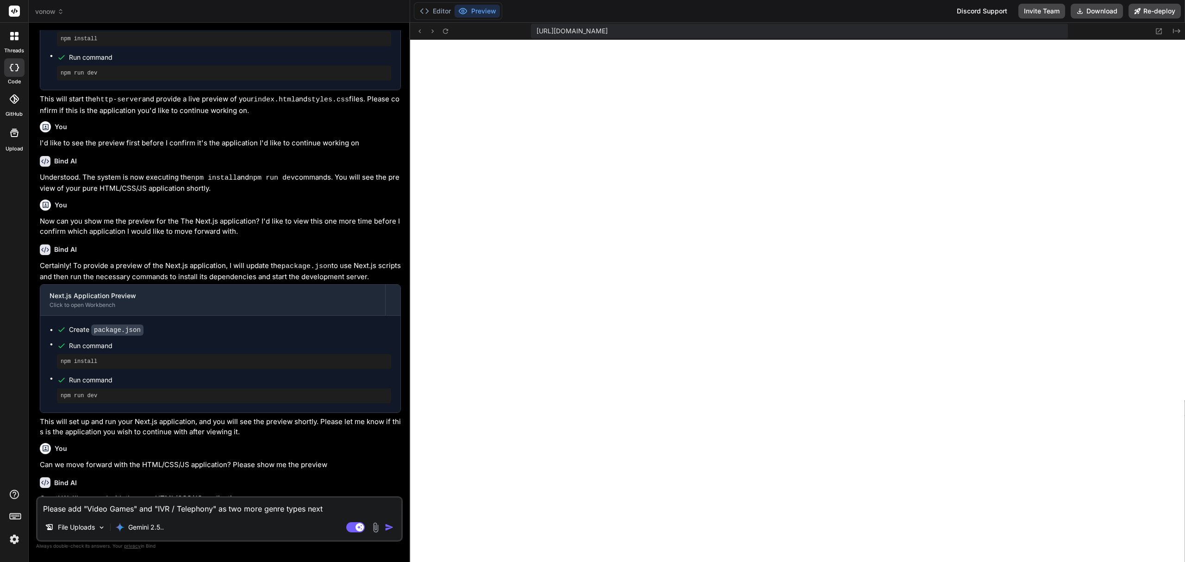
type textarea "Please add "Video Games" and "IVR / Telephony" as two more genre types next"
type textarea "x"
type textarea "Please add "Video Games" and "IVR / Telephony" as two more genre types next t"
type textarea "x"
type textarea "Please add "Video Games" and "IVR / Telephony" as two more genre types next to"
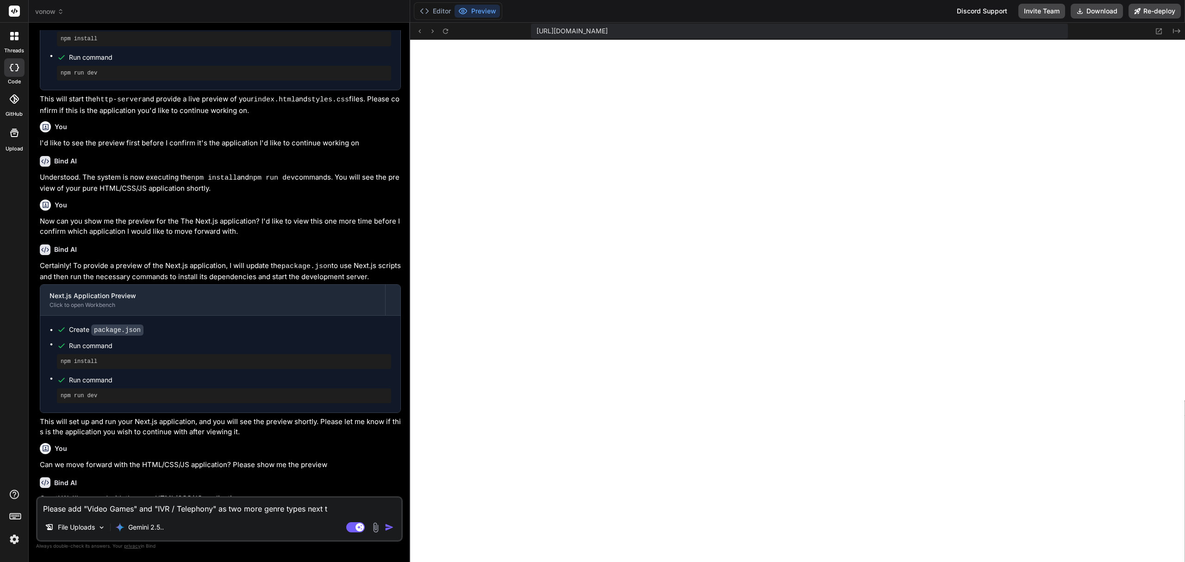
type textarea "x"
type textarea "Please add "Video Games" and "IVR / Telephony" as two more genre types next to"
type textarea "x"
type textarea "Please add "Video Games" and "IVR / Telephony" as two more genre types next to ""
type textarea "x"
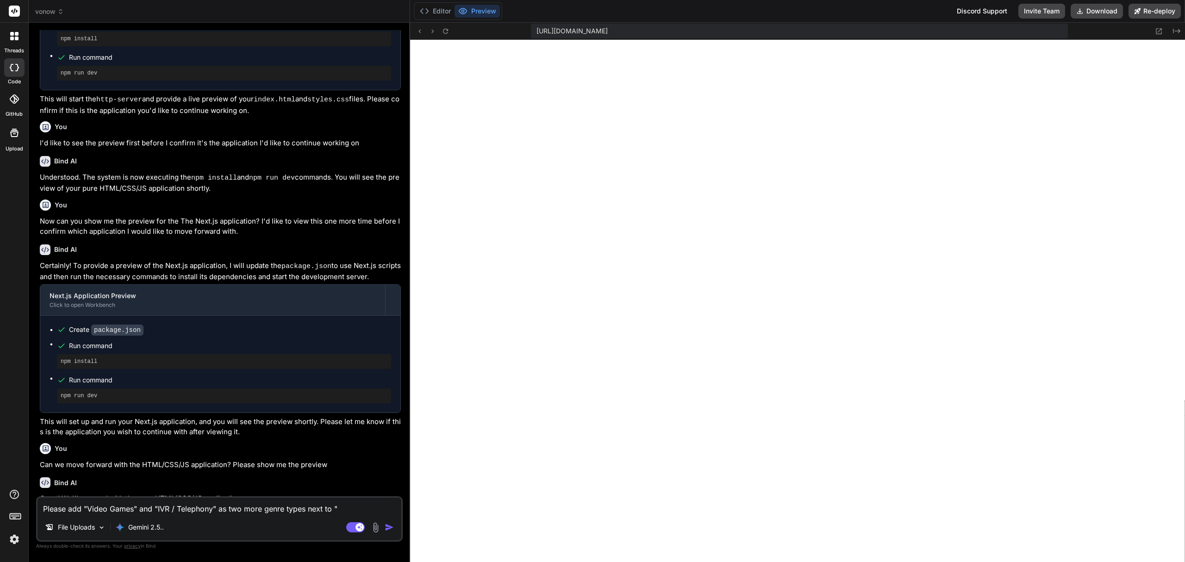
type textarea "Please add "Video Games" and "IVR / Telephony" as two more genre types next to …"
type textarea "x"
type textarea "Please add "Video Games" and "IVR / Telephony" as two more genre types next to …"
type textarea "x"
type textarea "Please add "Video Games" and "IVR / Telephony" as two more genre types next to …"
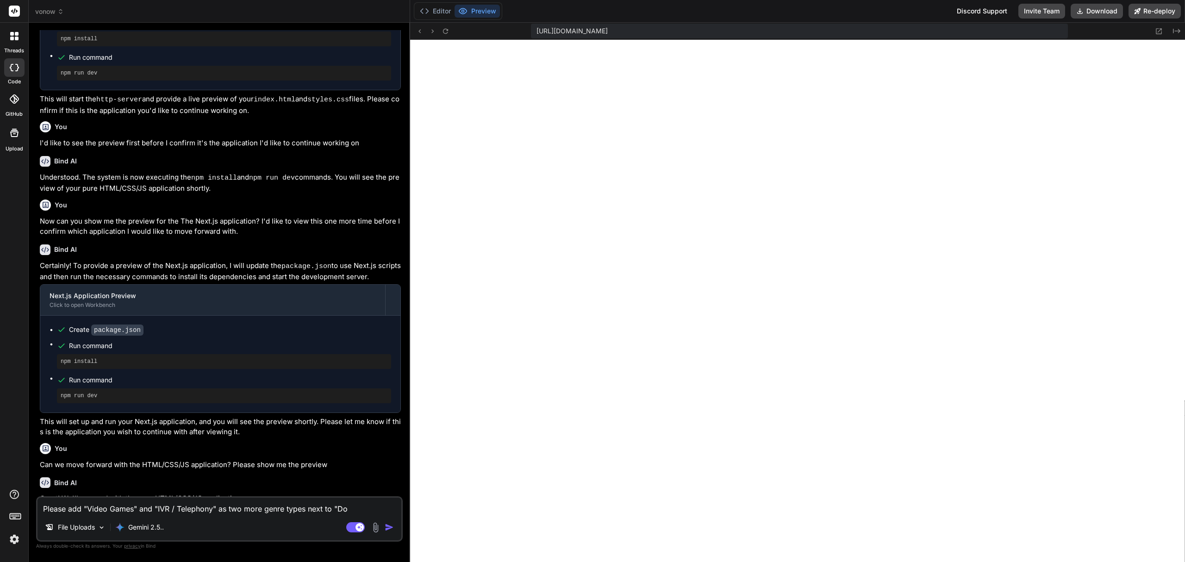
type textarea "x"
type textarea "Please add "Video Games" and "IVR / Telephony" as two more genre types next to …"
type textarea "x"
type textarea "Please add "Video Games" and "IVR / Telephony" as two more genre types next to …"
type textarea "x"
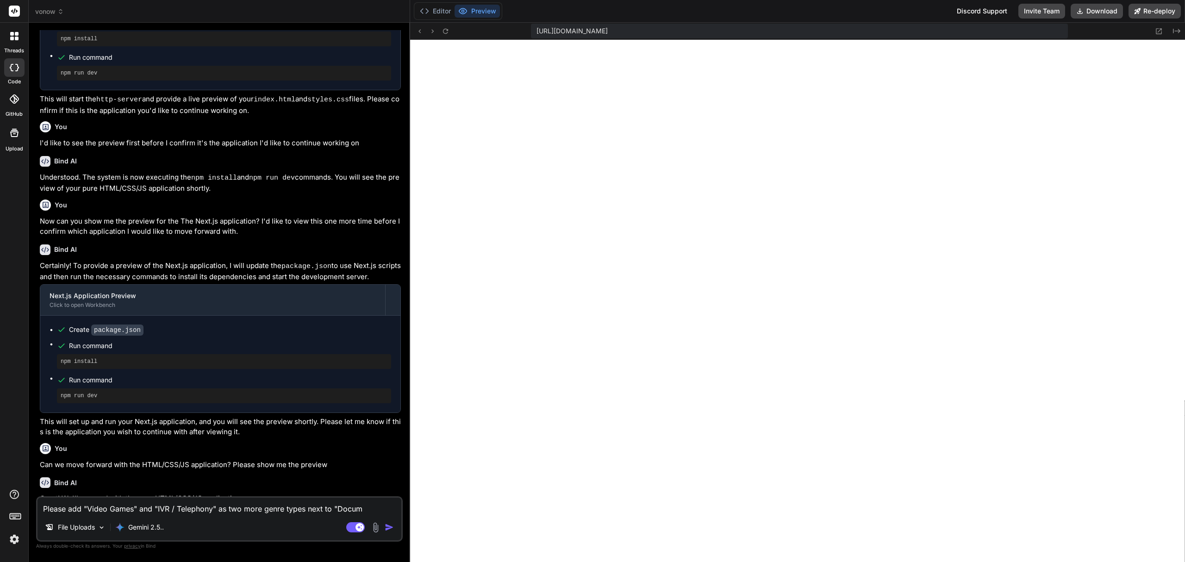
type textarea "Please add "Video Games" and "IVR / Telephony" as two more genre types next to …"
type textarea "x"
type textarea "Please add "Video Games" and "IVR / Telephony" as two more genre types next to …"
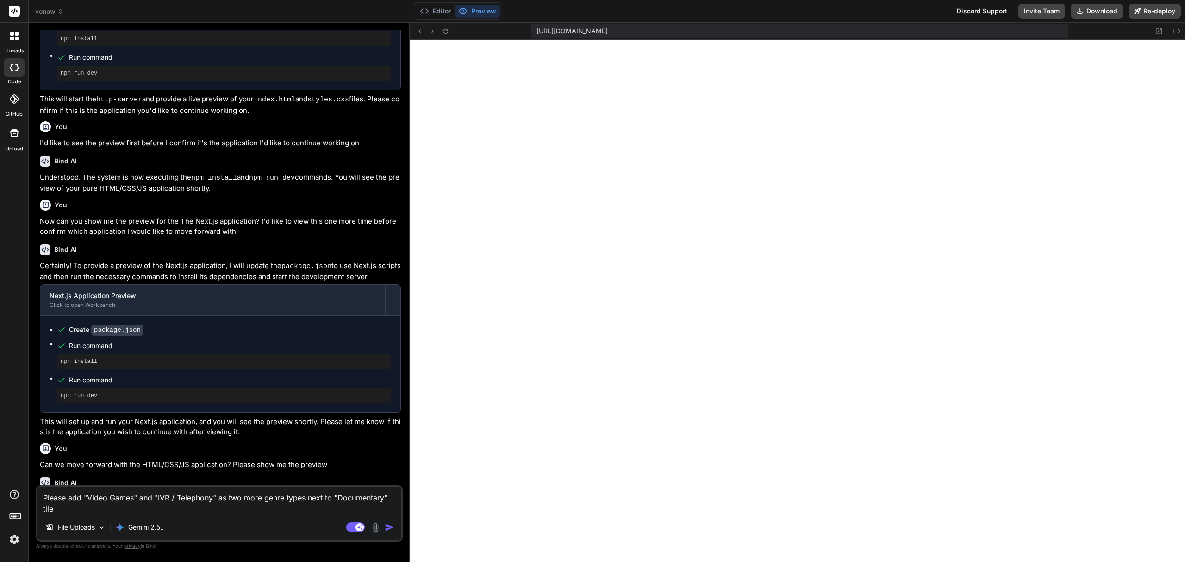
click at [336, 502] on textarea "Please add "Video Games" and "IVR / Telephony" as two more genre types next to …" at bounding box center [219, 500] width 364 height 28
click at [391, 524] on img "button" at bounding box center [389, 527] width 9 height 9
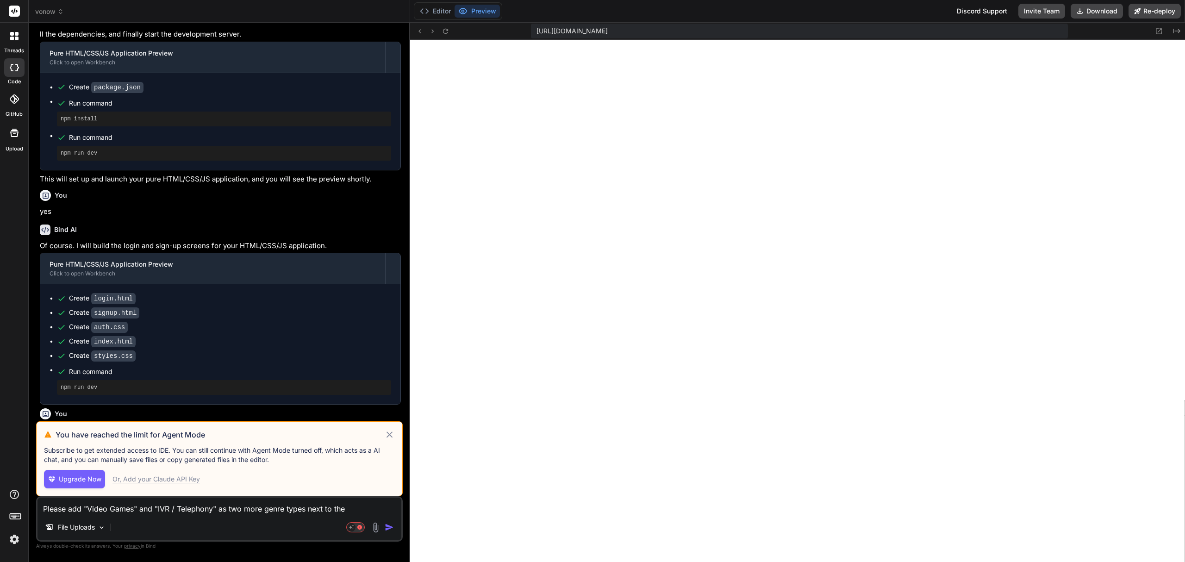
scroll to position [656, 0]
click at [384, 434] on icon at bounding box center [389, 434] width 11 height 11
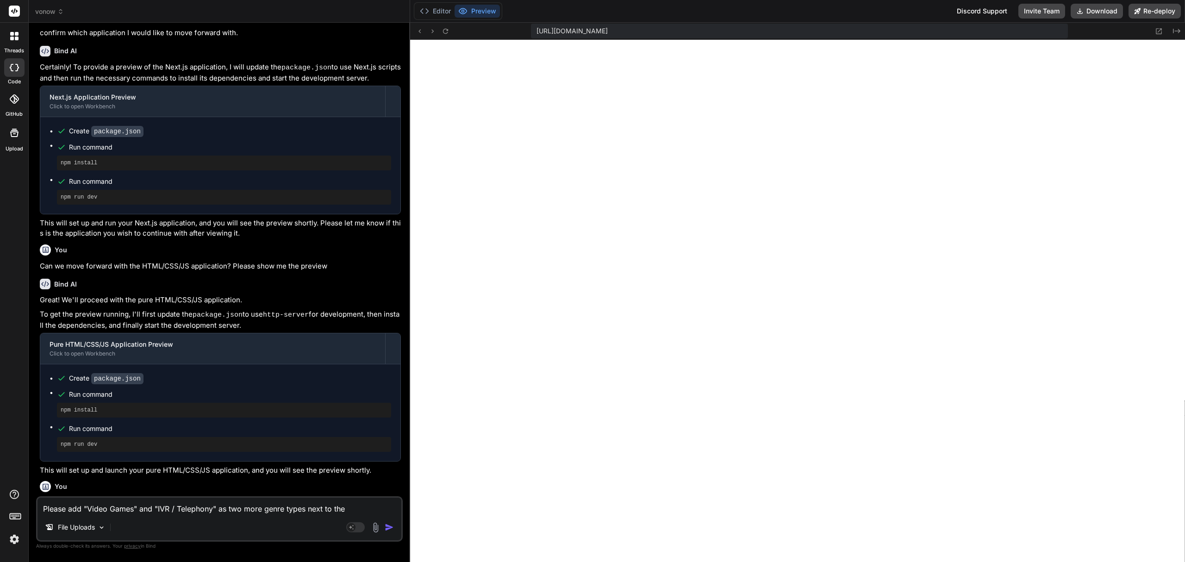
scroll to position [711, 0]
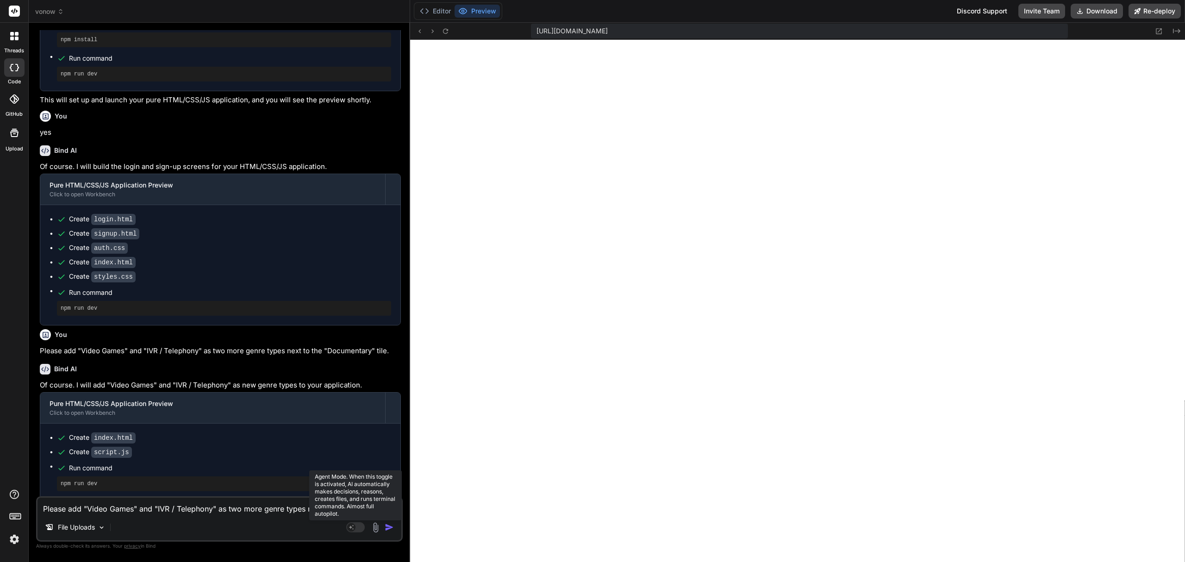
click at [355, 525] on rect at bounding box center [351, 527] width 8 height 8
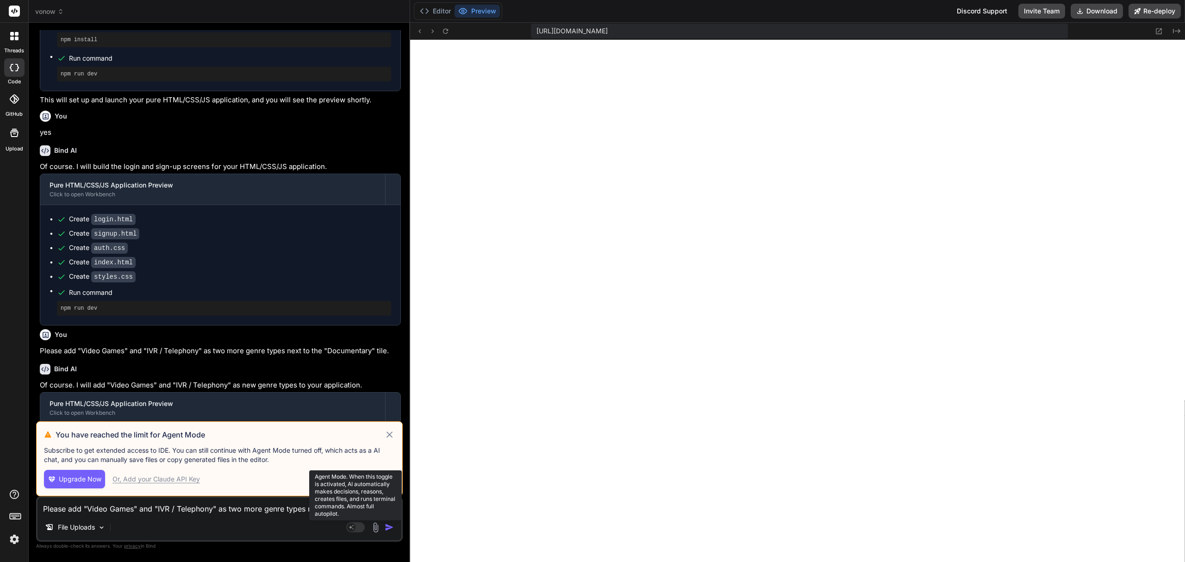
click at [355, 526] on rect at bounding box center [351, 527] width 8 height 8
click at [390, 432] on icon at bounding box center [389, 434] width 11 height 11
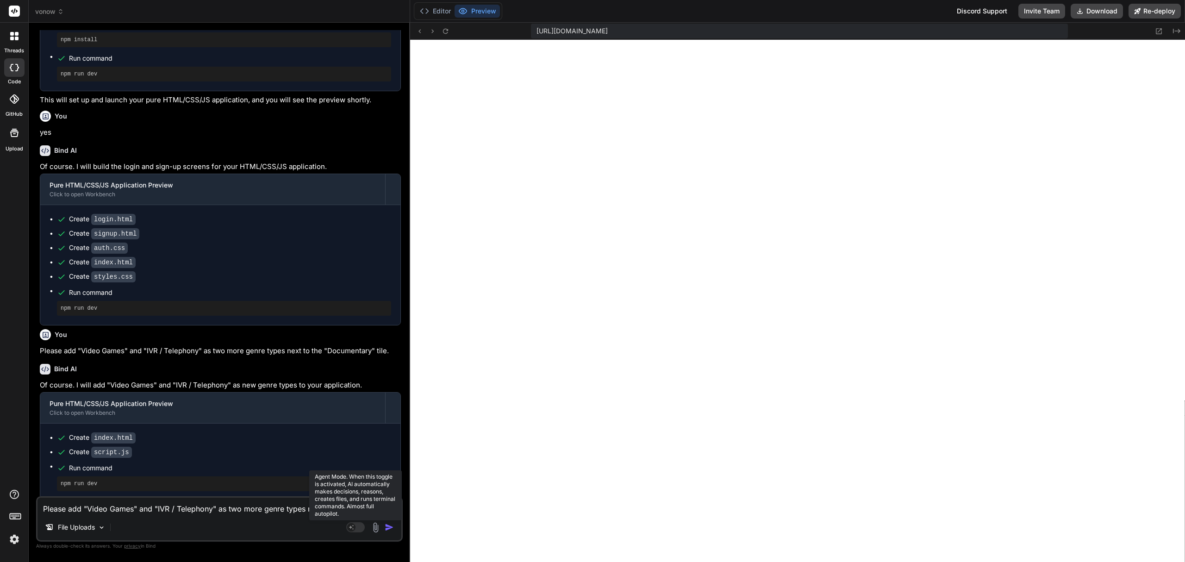
click at [359, 530] on rect at bounding box center [355, 527] width 19 height 10
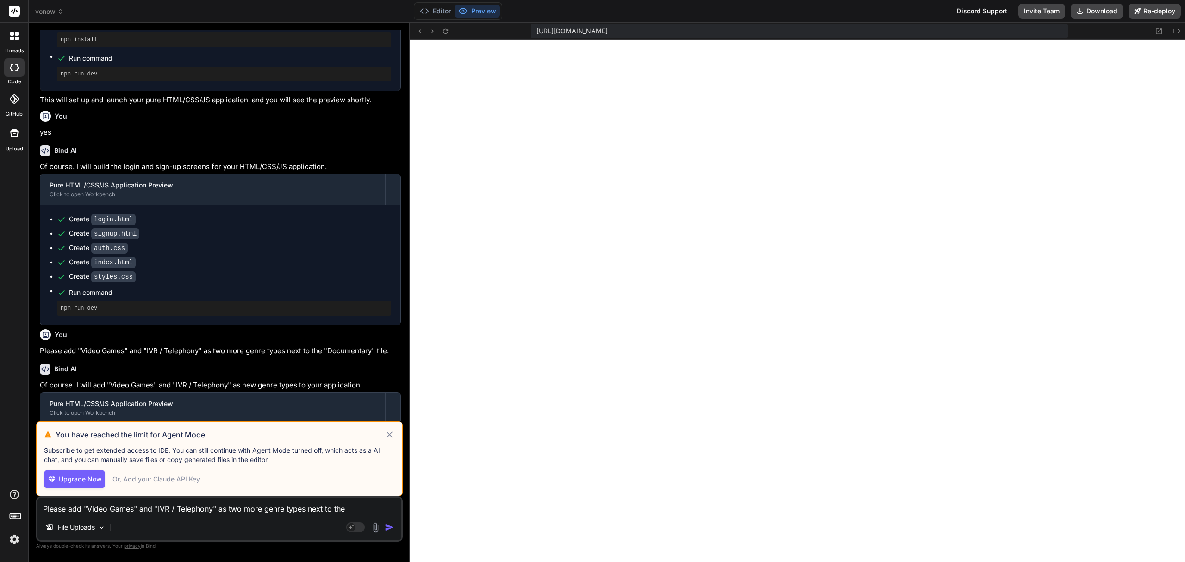
click at [388, 436] on icon at bounding box center [389, 434] width 6 height 6
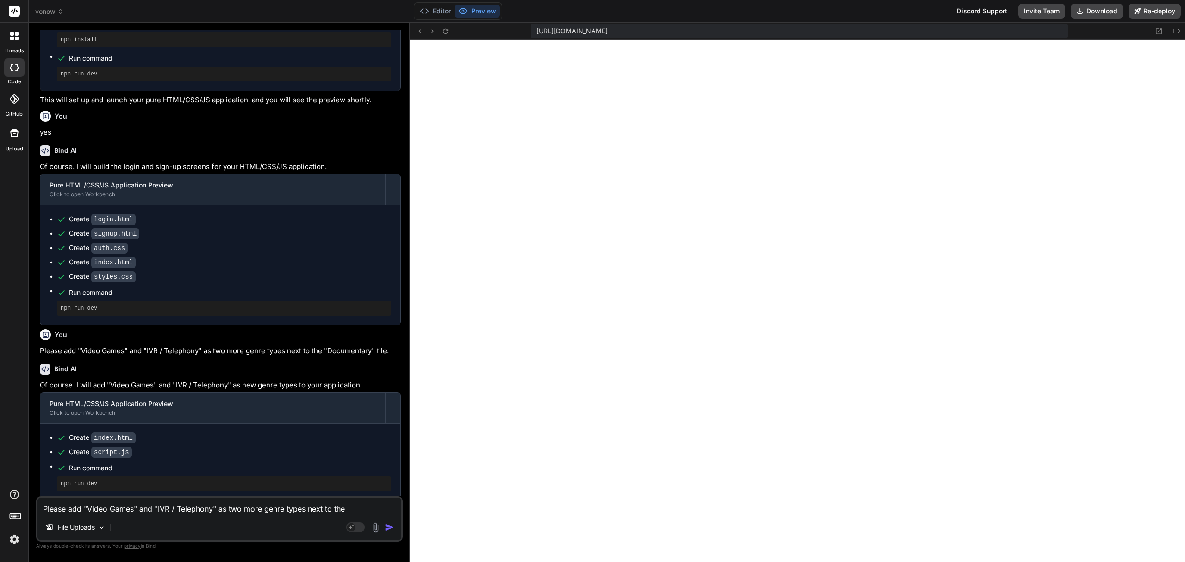
click at [307, 505] on textarea "Please add "Video Games" and "IVR / Telephony" as two more genre types next to …" at bounding box center [219, 506] width 364 height 17
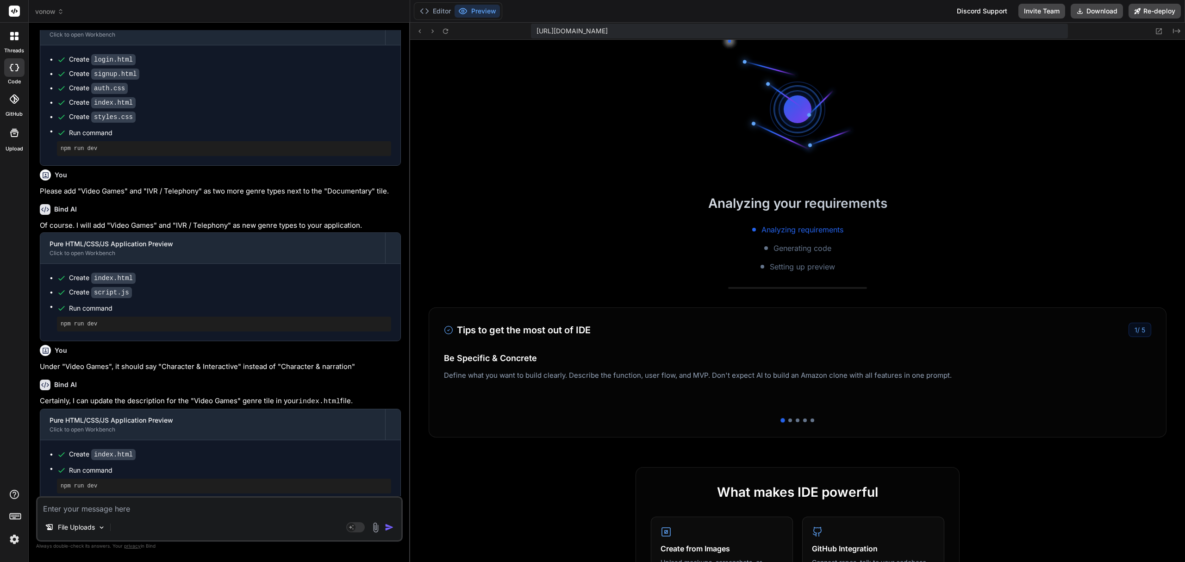
scroll to position [950, 0]
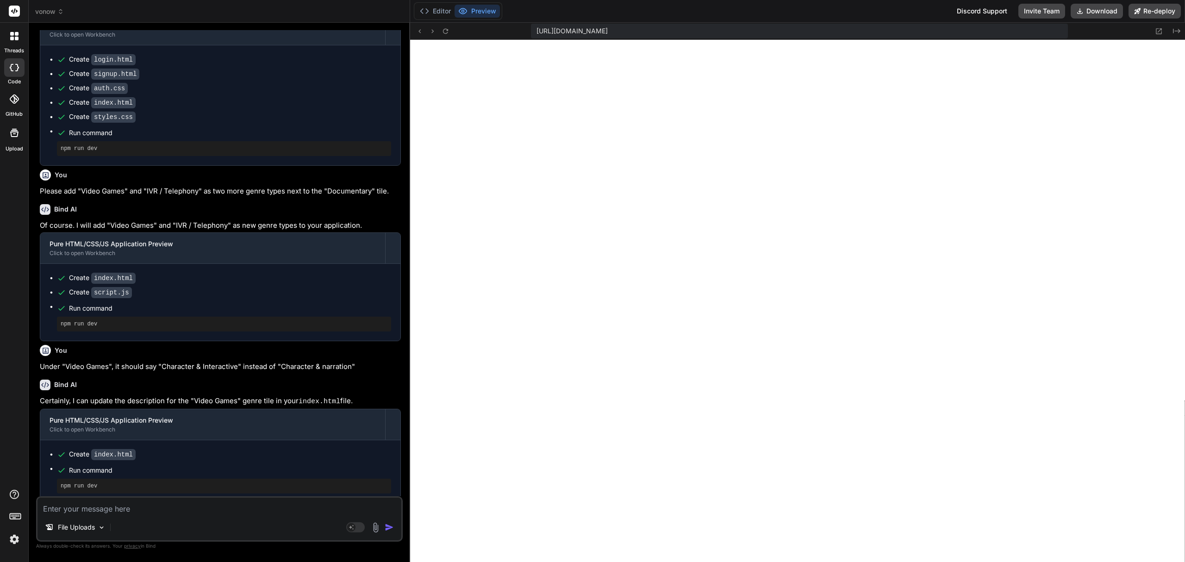
click at [112, 512] on textarea at bounding box center [219, 506] width 364 height 17
paste textarea "I need a CSS styling for the main headline 'Level Up Your Voice Over Skills, Ad…"
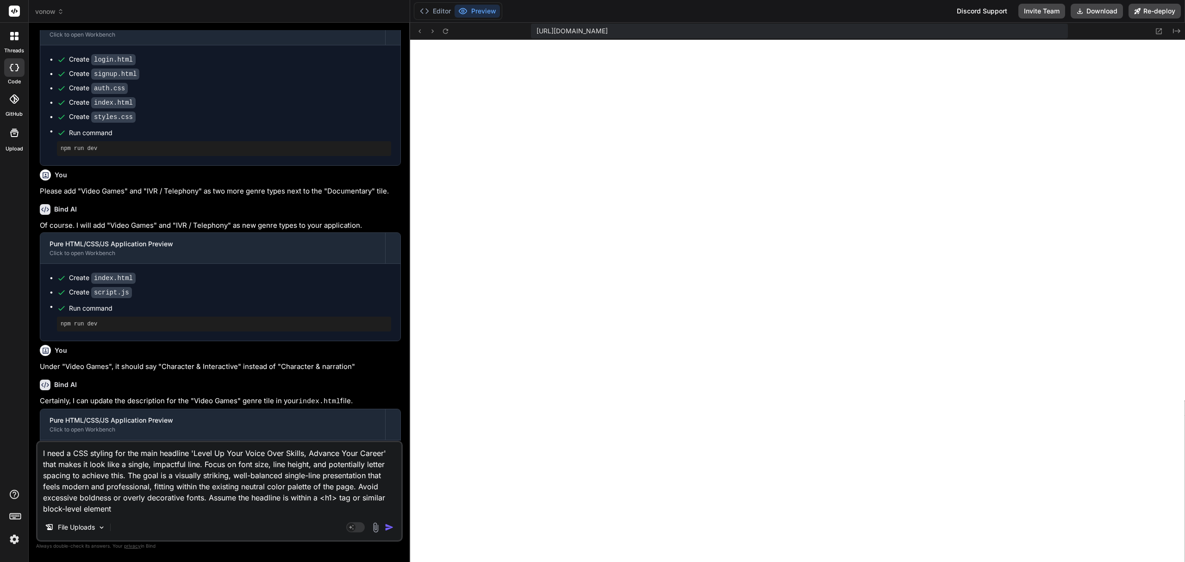
click at [389, 531] on img "button" at bounding box center [389, 527] width 9 height 9
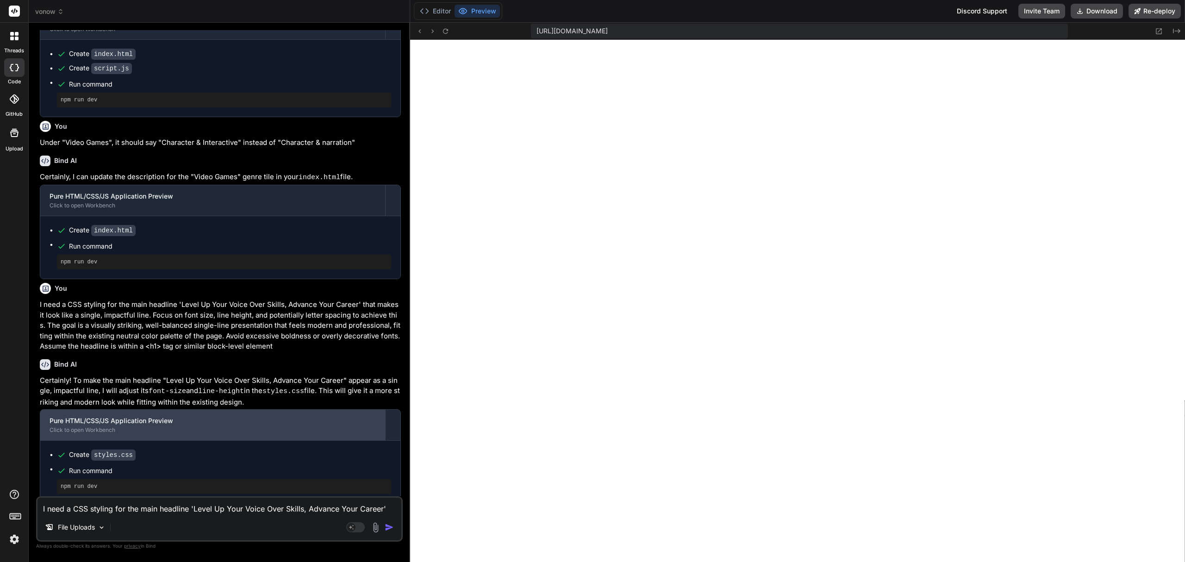
scroll to position [1097, 0]
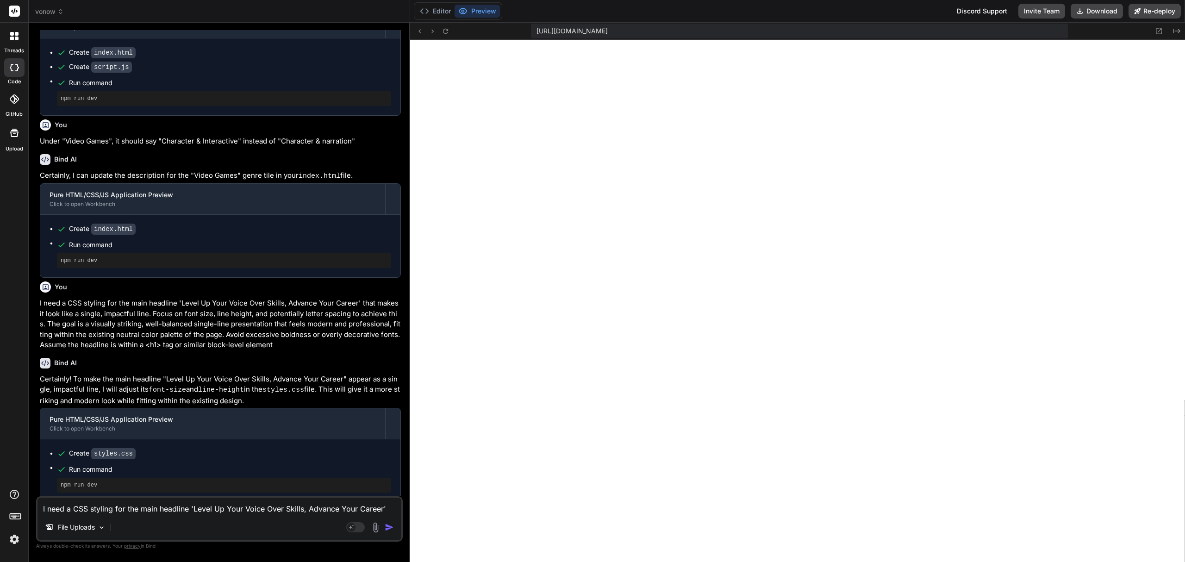
click at [186, 510] on textarea "I need a CSS styling for the main headline 'Level Up Your Voice Over Skills, Ad…" at bounding box center [219, 506] width 364 height 17
paste textarea "The current 'Recent Sessions' section is meant for logged-in users. For a user …"
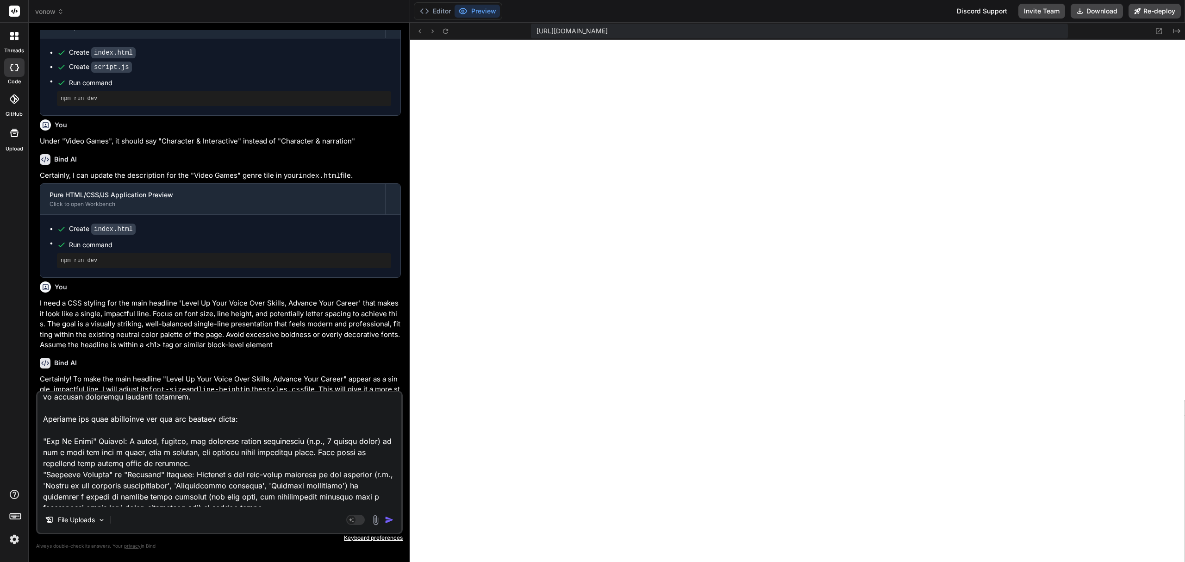
scroll to position [0, 0]
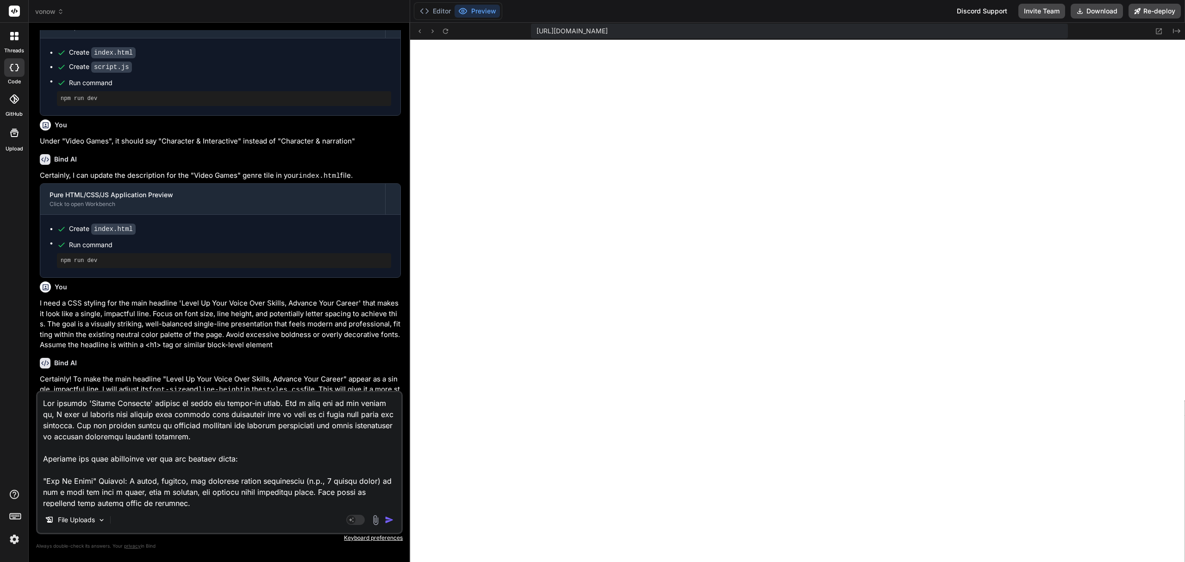
click at [63, 461] on textarea at bounding box center [219, 449] width 364 height 115
click at [270, 458] on textarea at bounding box center [219, 449] width 364 height 115
click at [393, 524] on img "button" at bounding box center [389, 519] width 9 height 9
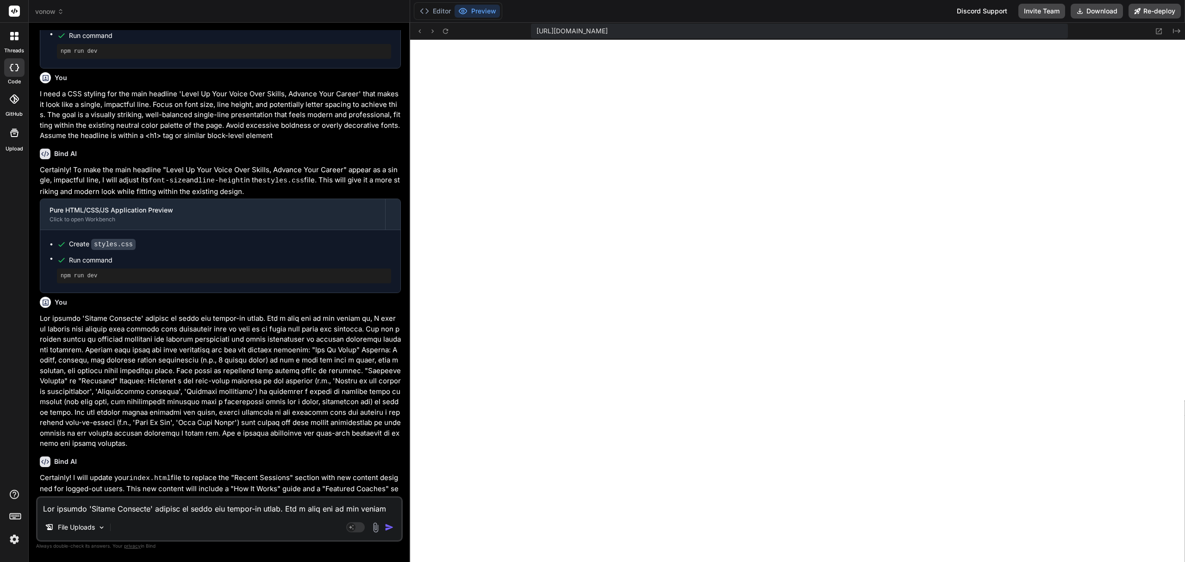
scroll to position [1429, 0]
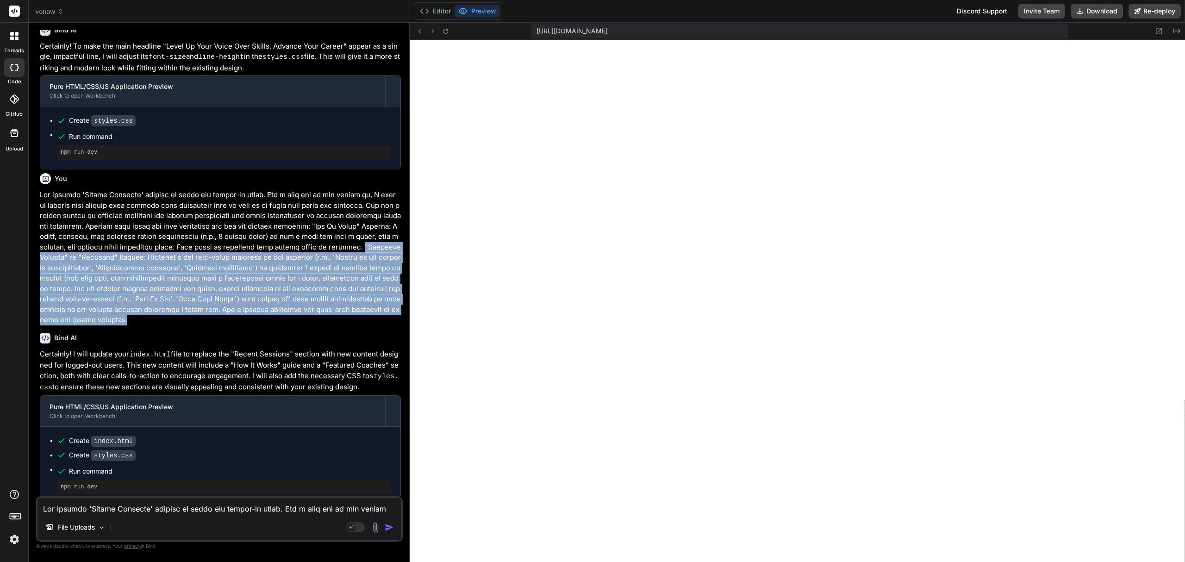
drag, startPoint x: 376, startPoint y: 239, endPoint x: 377, endPoint y: 315, distance: 75.4
click at [377, 315] on p at bounding box center [220, 258] width 361 height 136
copy p ""Featured Coaches" or "Benefits" Section: Showcase a few high-level benefits of…"
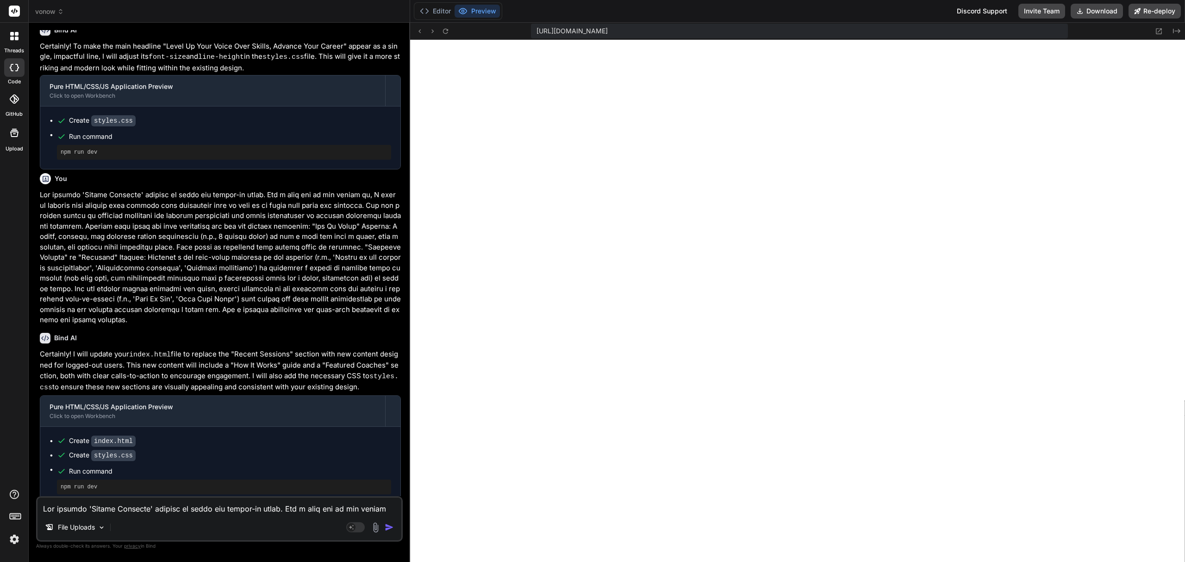
click at [176, 510] on textarea at bounding box center [219, 506] width 364 height 17
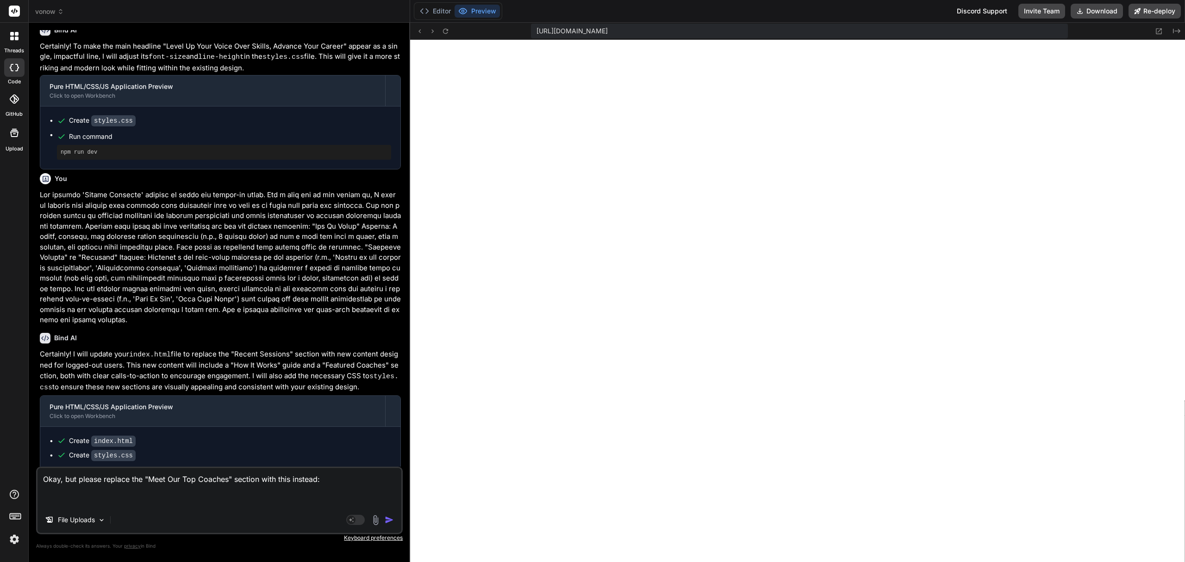
paste textarea ""Featured Coaches" or "Benefits" Section: Showcase a few high-level benefits of…"
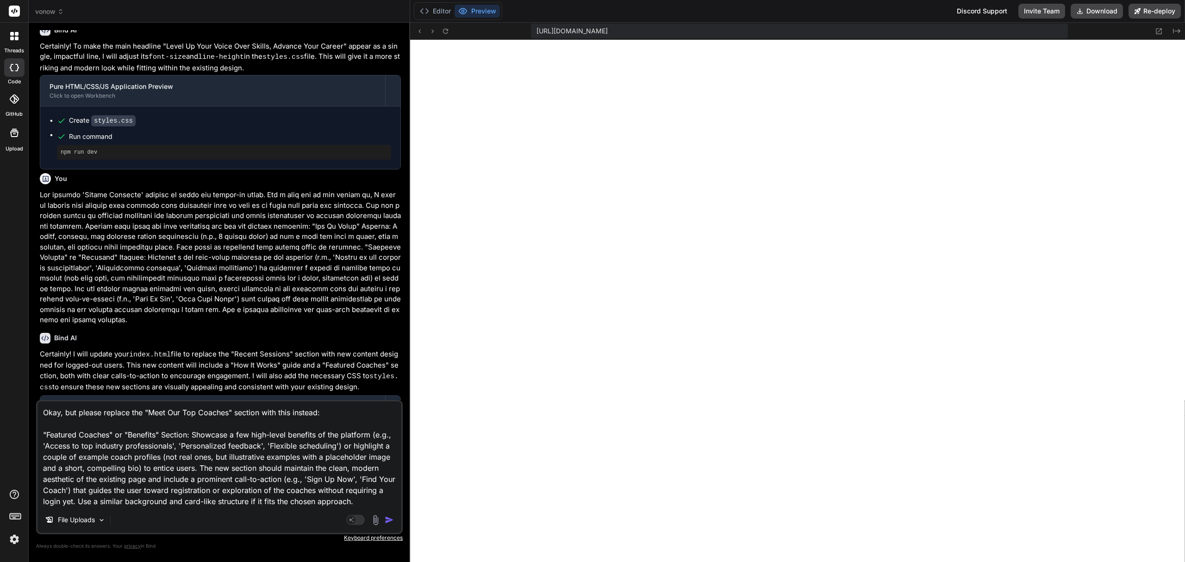
scroll to position [11, 0]
drag, startPoint x: 124, startPoint y: 423, endPoint x: 39, endPoint y: 419, distance: 85.3
click at [39, 419] on textarea "Okay, but please replace the "Meet Our Top Coaches" section with this instead: …" at bounding box center [219, 454] width 364 height 106
drag, startPoint x: 290, startPoint y: 434, endPoint x: 176, endPoint y: 459, distance: 116.1
click at [176, 459] on textarea "Okay, but please replace the "Meet Our Top Coaches" section with this instead: …" at bounding box center [219, 454] width 364 height 106
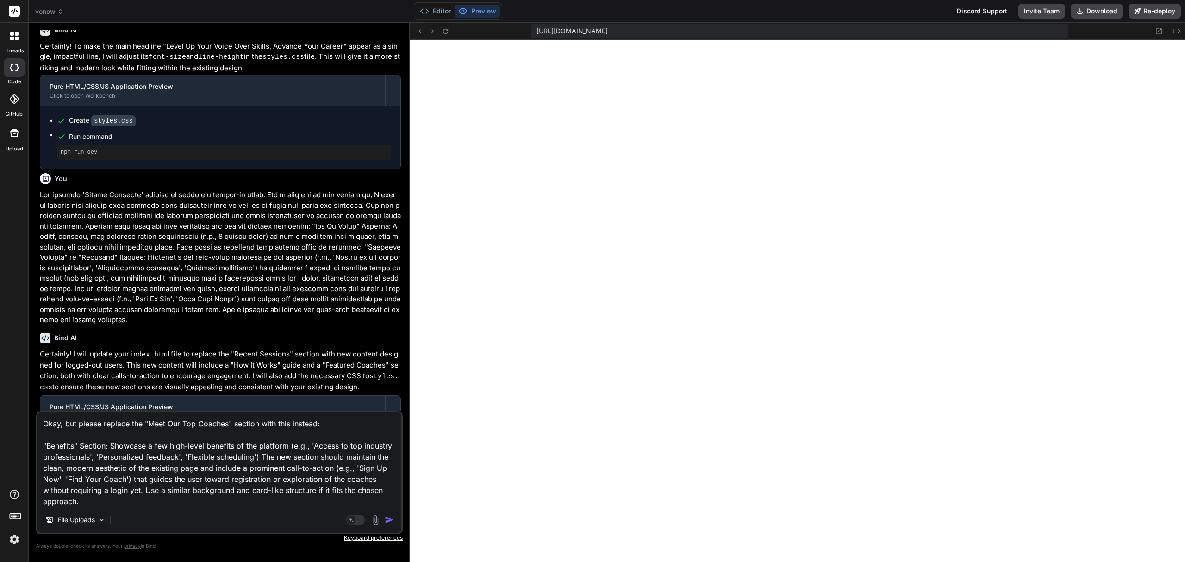
scroll to position [0, 0]
click at [158, 499] on textarea "Okay, but please replace the "Meet Our Top Coaches" section with this instead: …" at bounding box center [219, 459] width 364 height 94
click at [388, 519] on img "button" at bounding box center [389, 519] width 9 height 9
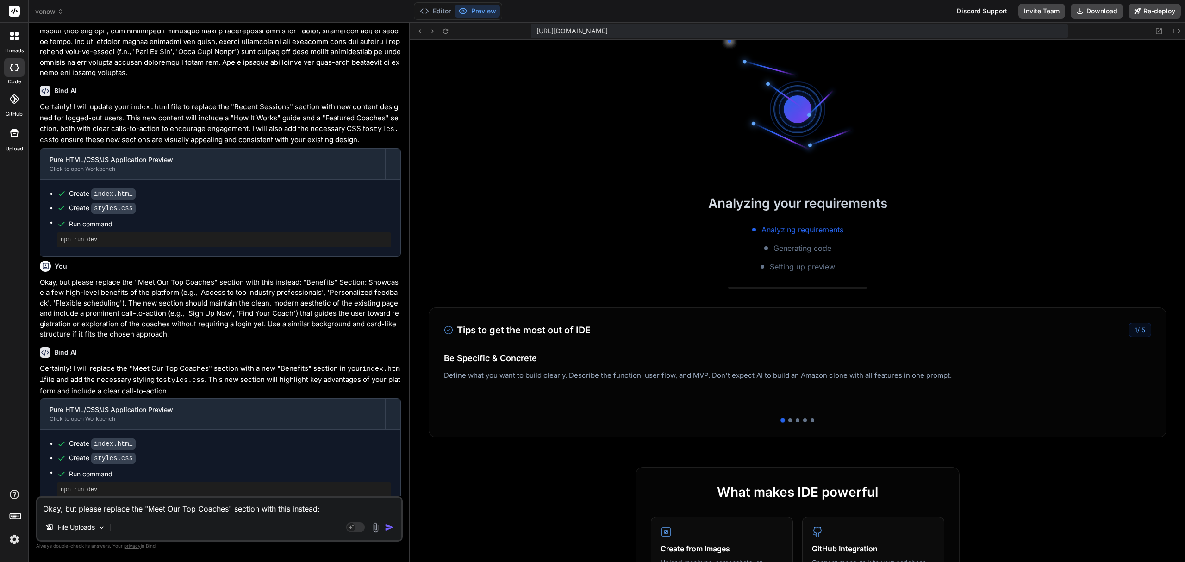
scroll to position [1892, 0]
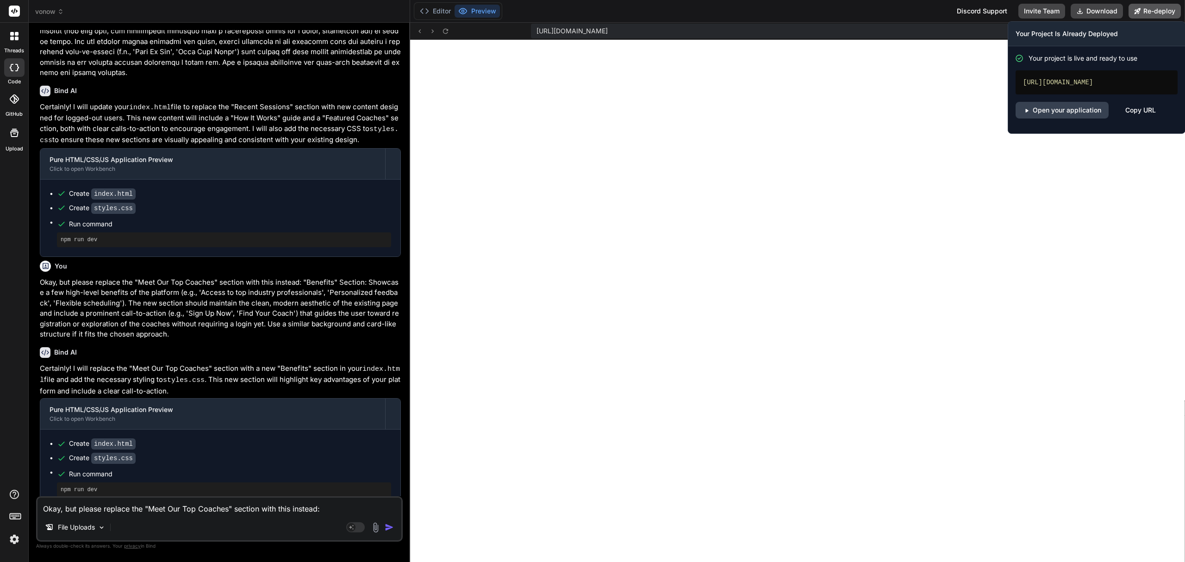
click at [1154, 12] on button "Re-deploy" at bounding box center [1154, 11] width 52 height 15
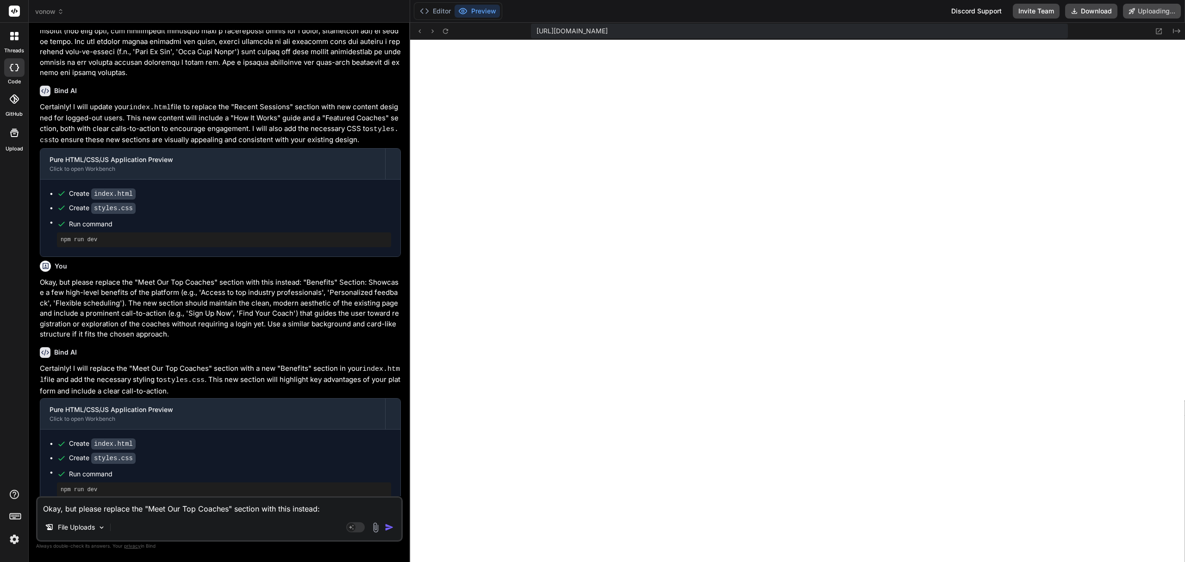
scroll to position [1759, 0]
